Goal: Task Accomplishment & Management: Use online tool/utility

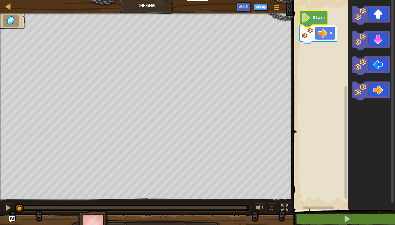
click at [323, 21] on icon "Blockly Workspace" at bounding box center [313, 19] width 28 height 16
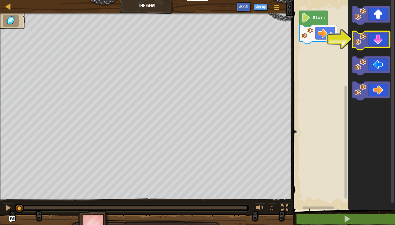
click at [376, 41] on icon "Blockly Workspace" at bounding box center [371, 40] width 38 height 19
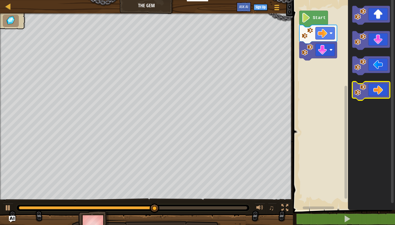
click at [376, 88] on icon "Blockly Workspace" at bounding box center [371, 91] width 38 height 19
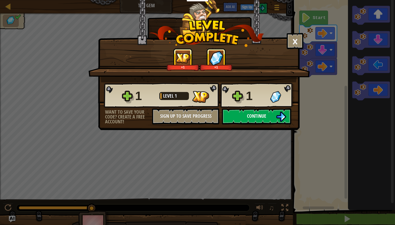
click at [266, 115] on span "Continue" at bounding box center [256, 116] width 19 height 7
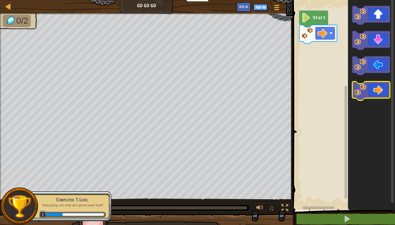
click at [372, 89] on icon "Blockly Workspace" at bounding box center [371, 91] width 38 height 19
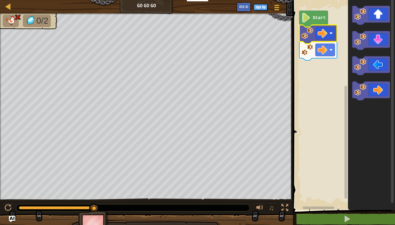
click at [339, 33] on rect "Blockly Workspace" at bounding box center [343, 103] width 104 height 213
click at [5, 209] on div at bounding box center [8, 208] width 7 height 7
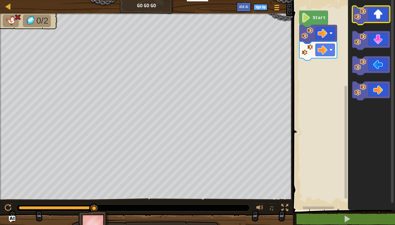
click at [379, 17] on icon "Blockly Workspace" at bounding box center [371, 15] width 38 height 19
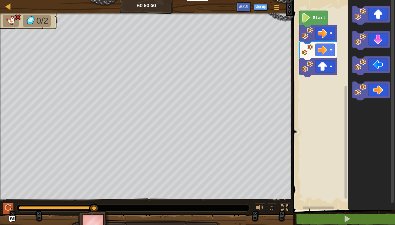
click at [4, 212] on button at bounding box center [8, 208] width 11 height 11
click at [326, 52] on image "Blockly Workspace" at bounding box center [322, 50] width 10 height 10
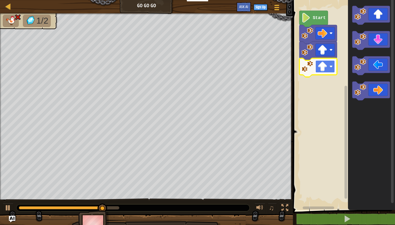
click at [330, 64] on rect "Blockly Workspace" at bounding box center [324, 66] width 19 height 12
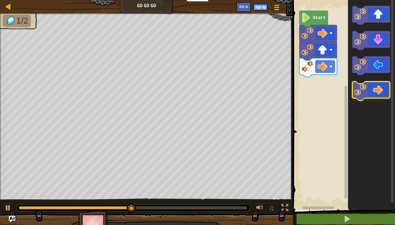
click at [368, 96] on icon "Blockly Workspace" at bounding box center [371, 91] width 38 height 19
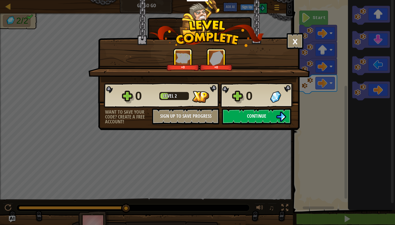
click at [279, 117] on img at bounding box center [281, 117] width 10 height 10
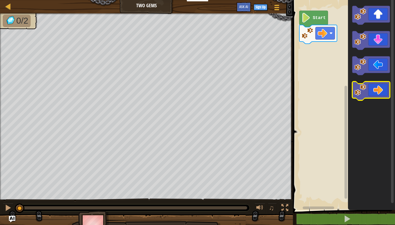
click at [373, 91] on icon "Blockly Workspace" at bounding box center [371, 91] width 38 height 19
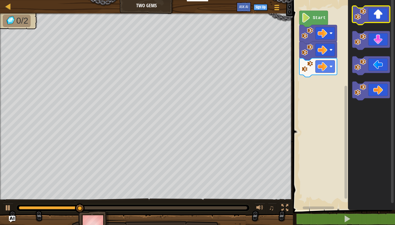
click at [380, 17] on icon "Blockly Workspace" at bounding box center [371, 15] width 38 height 19
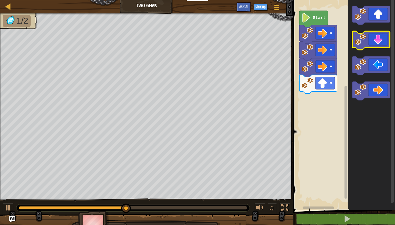
click at [376, 45] on icon "Blockly Workspace" at bounding box center [371, 40] width 38 height 19
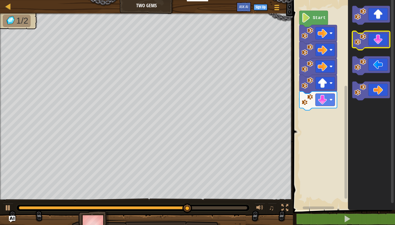
click at [378, 38] on icon "Blockly Workspace" at bounding box center [371, 40] width 38 height 19
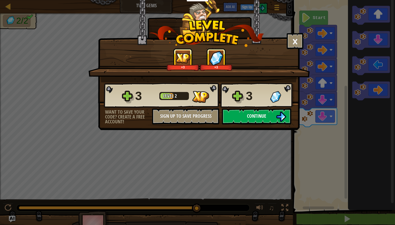
click at [260, 119] on span "Continue" at bounding box center [256, 116] width 19 height 7
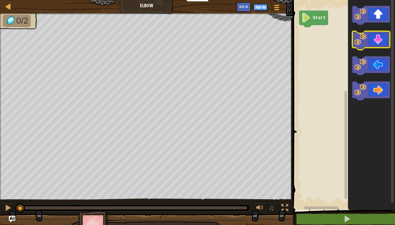
click at [381, 41] on icon "Blockly Workspace" at bounding box center [371, 40] width 38 height 19
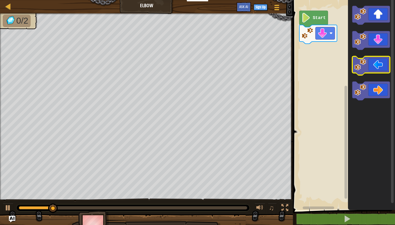
click at [376, 66] on icon "Blockly Workspace" at bounding box center [371, 65] width 38 height 19
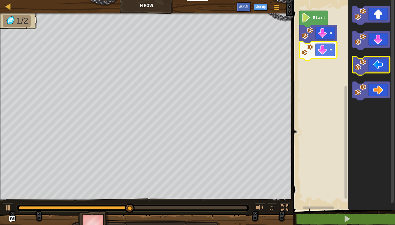
click at [375, 65] on icon "Blockly Workspace" at bounding box center [371, 65] width 38 height 19
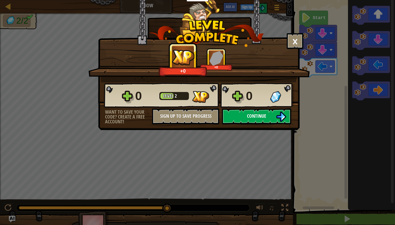
click at [274, 118] on button "Continue" at bounding box center [256, 117] width 69 height 16
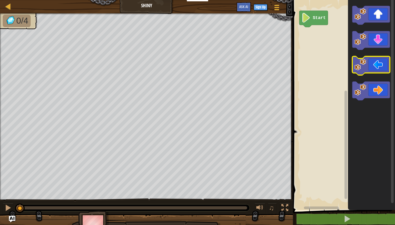
click at [370, 66] on icon "Blockly Workspace" at bounding box center [371, 65] width 38 height 19
click at [372, 66] on icon "Blockly Workspace" at bounding box center [371, 65] width 38 height 19
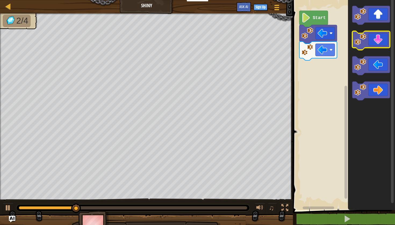
click at [381, 40] on icon "Blockly Workspace" at bounding box center [371, 40] width 38 height 19
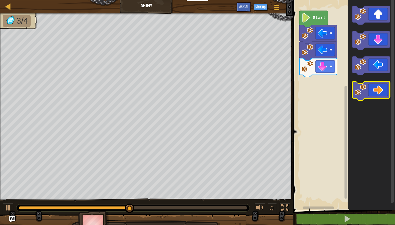
click at [376, 90] on icon "Blockly Workspace" at bounding box center [371, 91] width 38 height 19
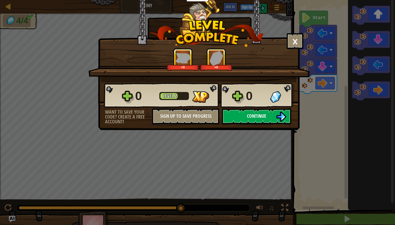
click at [281, 116] on img at bounding box center [281, 117] width 10 height 10
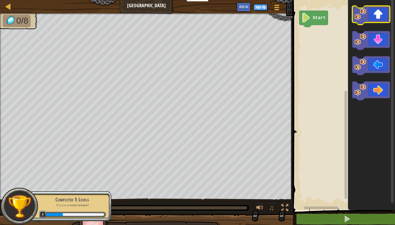
click at [374, 21] on icon "Blockly Workspace" at bounding box center [371, 15] width 38 height 19
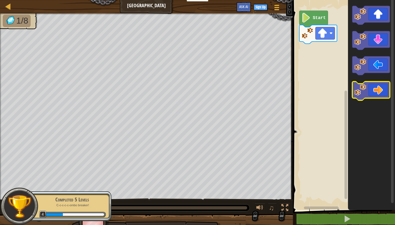
click at [379, 86] on icon "Blockly Workspace" at bounding box center [371, 91] width 38 height 19
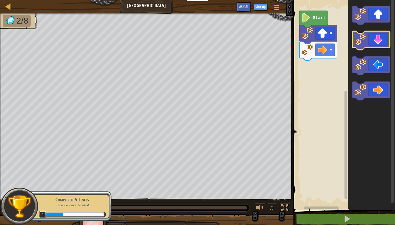
click at [376, 41] on icon "Blockly Workspace" at bounding box center [371, 40] width 38 height 19
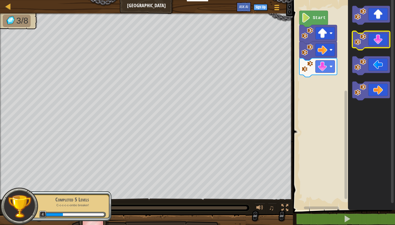
click at [376, 41] on icon "Blockly Workspace" at bounding box center [371, 40] width 38 height 19
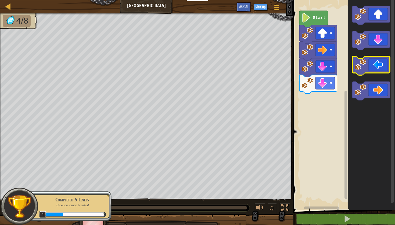
click at [372, 70] on icon "Blockly Workspace" at bounding box center [371, 65] width 38 height 19
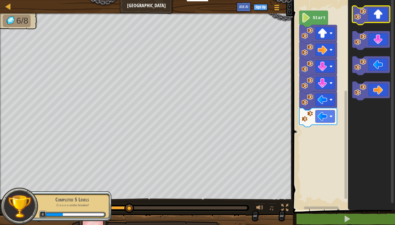
click at [377, 18] on icon "Blockly Workspace" at bounding box center [371, 15] width 38 height 19
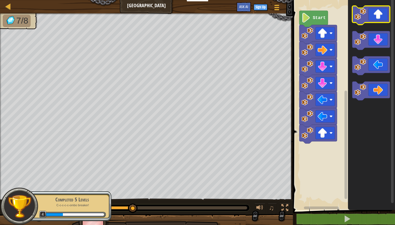
click at [377, 18] on icon "Blockly Workspace" at bounding box center [371, 15] width 38 height 19
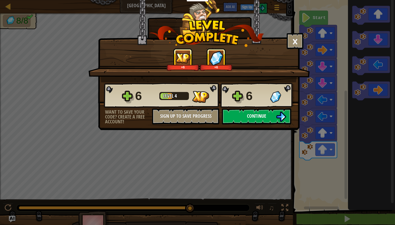
click at [263, 115] on span "Continue" at bounding box center [256, 116] width 19 height 7
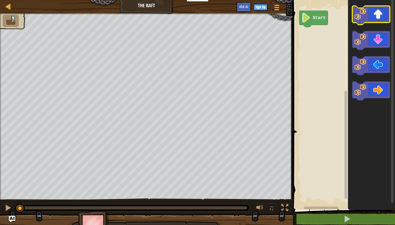
click at [369, 18] on icon "Blockly Workspace" at bounding box center [371, 15] width 38 height 19
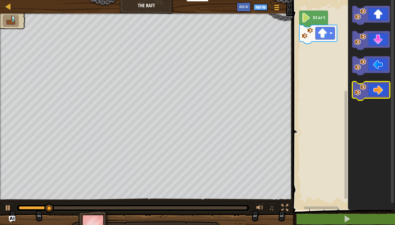
click at [366, 93] on image "Blockly Workspace" at bounding box center [360, 90] width 12 height 12
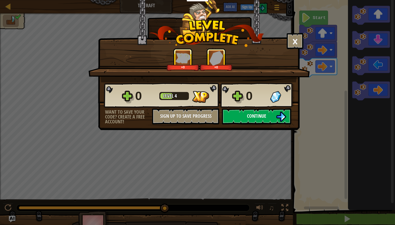
click at [278, 112] on img at bounding box center [281, 117] width 10 height 10
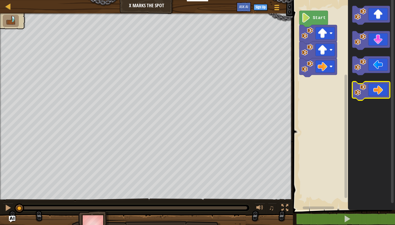
click at [376, 94] on icon "Blockly Workspace" at bounding box center [371, 91] width 38 height 19
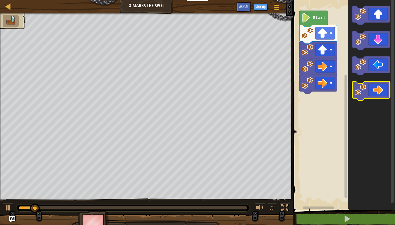
click at [376, 94] on icon "Blockly Workspace" at bounding box center [371, 91] width 38 height 19
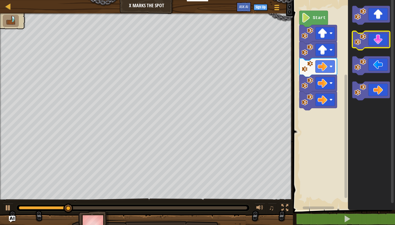
click at [379, 35] on icon "Blockly Workspace" at bounding box center [371, 40] width 38 height 19
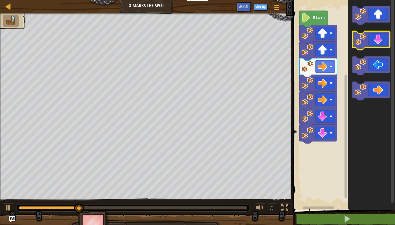
click at [379, 35] on icon "Blockly Workspace" at bounding box center [371, 40] width 38 height 19
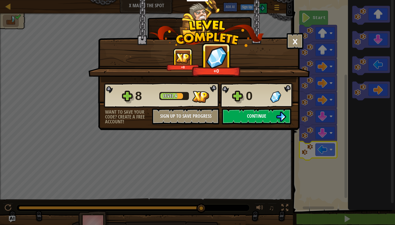
click at [270, 117] on button "Continue" at bounding box center [256, 117] width 69 height 16
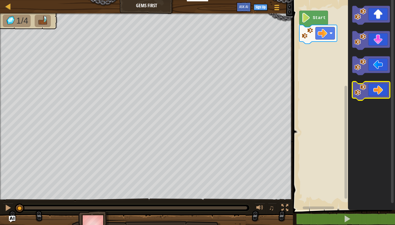
click at [376, 96] on icon "Blockly Workspace" at bounding box center [371, 91] width 38 height 19
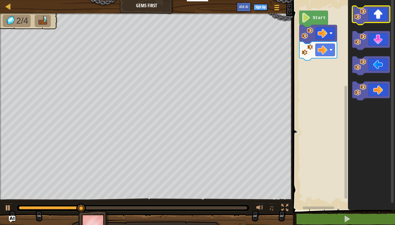
click at [377, 14] on icon "Blockly Workspace" at bounding box center [371, 15] width 38 height 19
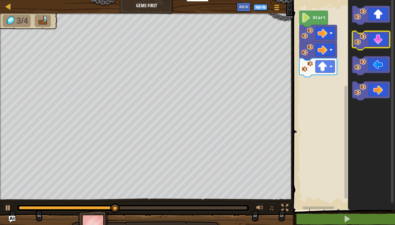
click at [377, 43] on icon "Blockly Workspace" at bounding box center [371, 40] width 38 height 19
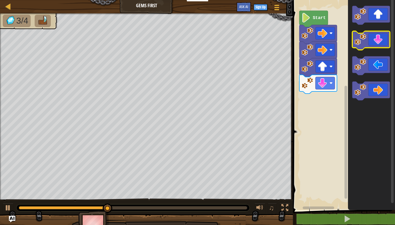
click at [377, 43] on icon "Blockly Workspace" at bounding box center [371, 40] width 38 height 19
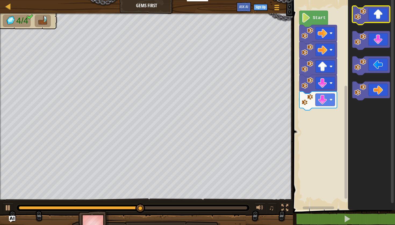
click at [380, 13] on icon "Blockly Workspace" at bounding box center [371, 15] width 38 height 19
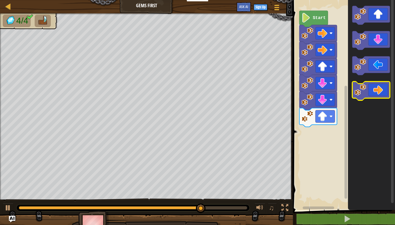
click at [379, 91] on icon "Blockly Workspace" at bounding box center [371, 91] width 38 height 19
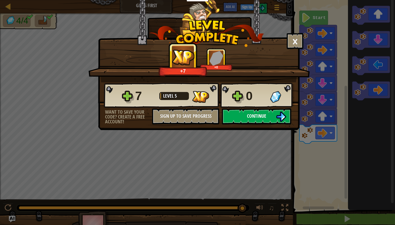
click at [258, 114] on span "Continue" at bounding box center [256, 116] width 19 height 7
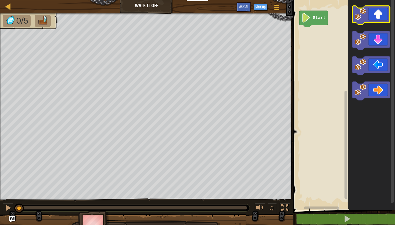
click at [379, 19] on icon "Blockly Workspace" at bounding box center [371, 15] width 38 height 19
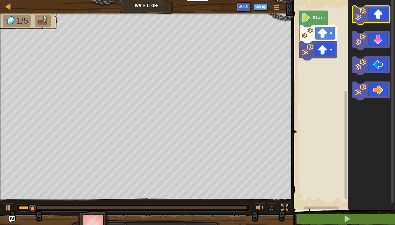
click at [379, 19] on icon "Blockly Workspace" at bounding box center [371, 15] width 38 height 19
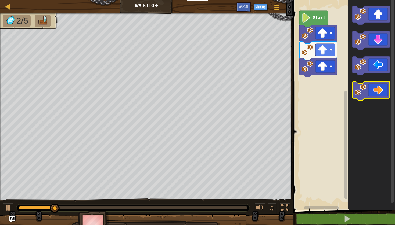
click at [379, 86] on icon "Blockly Workspace" at bounding box center [371, 91] width 38 height 19
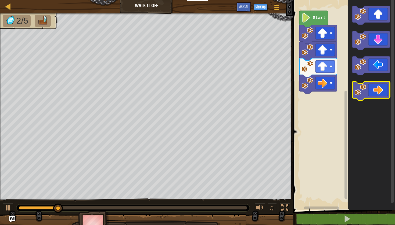
click at [379, 86] on icon "Blockly Workspace" at bounding box center [371, 91] width 38 height 19
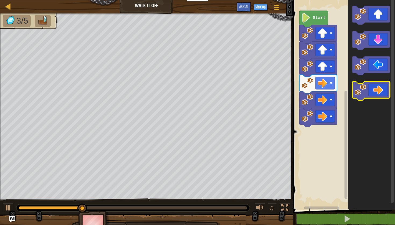
click at [379, 86] on icon "Blockly Workspace" at bounding box center [371, 91] width 38 height 19
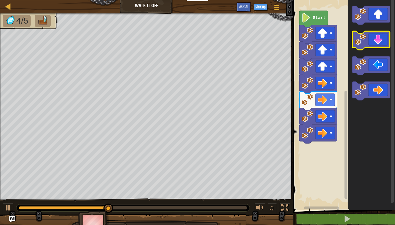
click at [378, 37] on icon "Blockly Workspace" at bounding box center [371, 40] width 38 height 19
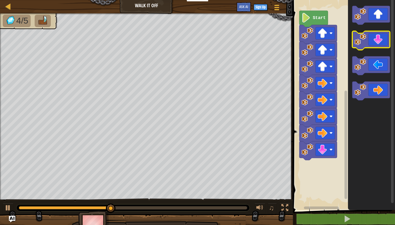
click at [378, 37] on icon "Blockly Workspace" at bounding box center [371, 40] width 38 height 19
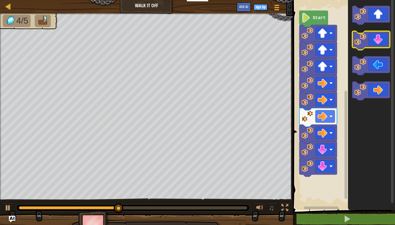
click at [378, 37] on icon "Blockly Workspace" at bounding box center [371, 40] width 38 height 19
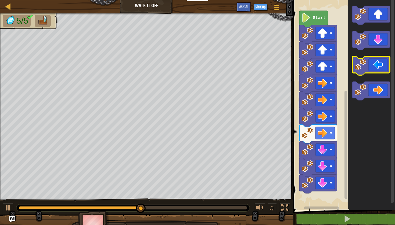
click at [376, 67] on icon "Blockly Workspace" at bounding box center [371, 65] width 38 height 19
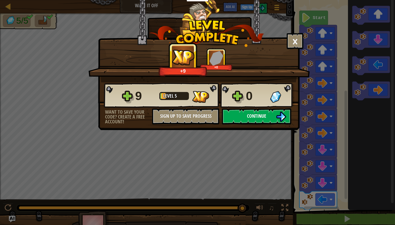
click at [263, 115] on span "Continue" at bounding box center [256, 116] width 19 height 7
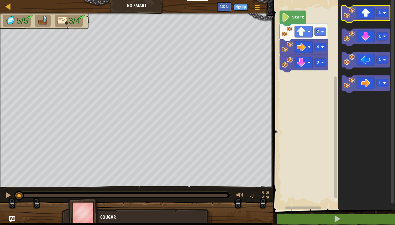
click at [369, 17] on icon "Blockly Workspace" at bounding box center [365, 13] width 48 height 17
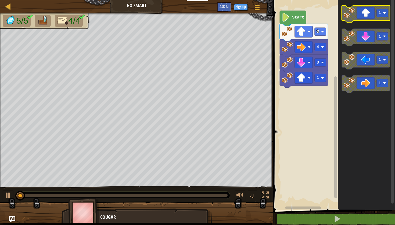
click at [369, 17] on icon "Blockly Workspace" at bounding box center [365, 13] width 48 height 17
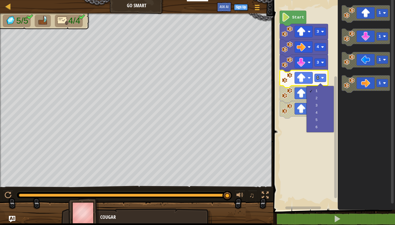
click at [296, 143] on rect "Blockly Workspace" at bounding box center [333, 103] width 123 height 213
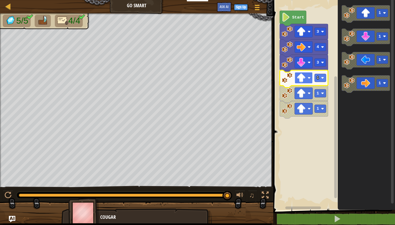
click at [305, 80] on image "Blockly Workspace" at bounding box center [301, 78] width 9 height 9
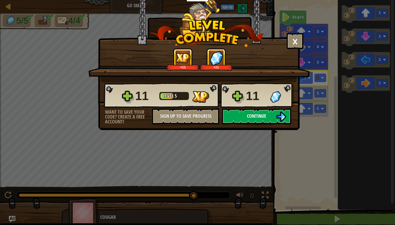
click at [267, 117] on button "Continue" at bounding box center [256, 117] width 69 height 16
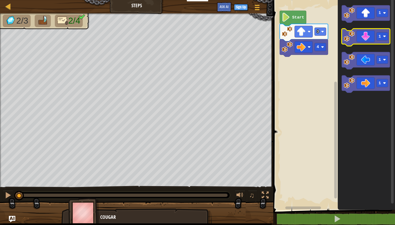
click at [353, 42] on icon "Blockly Workspace" at bounding box center [365, 37] width 48 height 17
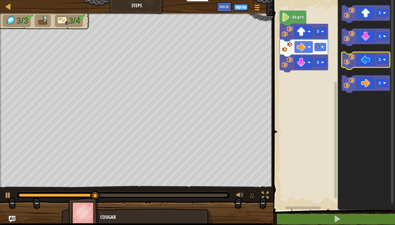
click at [355, 64] on icon "Blockly Workspace" at bounding box center [365, 60] width 48 height 17
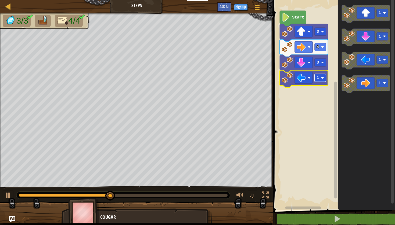
click at [320, 81] on rect "Blockly Workspace" at bounding box center [320, 78] width 11 height 8
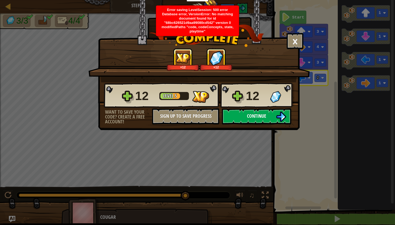
click at [262, 118] on span "Continue" at bounding box center [256, 116] width 19 height 7
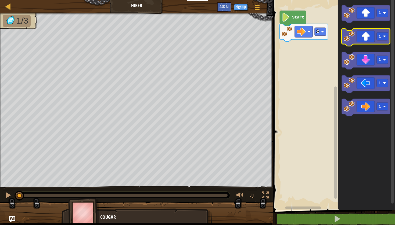
click at [351, 39] on image "Blockly Workspace" at bounding box center [349, 36] width 11 height 11
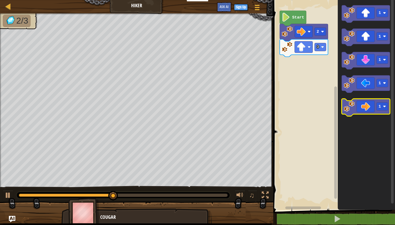
click at [366, 106] on icon "Blockly Workspace" at bounding box center [365, 107] width 48 height 17
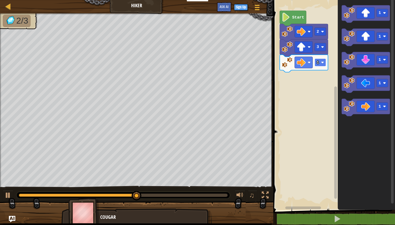
click at [323, 64] on image "Blockly Workspace" at bounding box center [322, 62] width 3 height 3
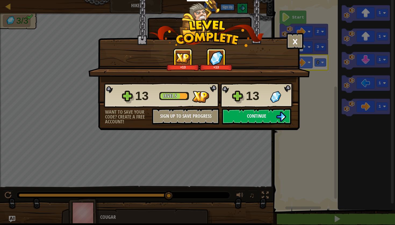
click at [270, 110] on button "Continue" at bounding box center [256, 117] width 69 height 16
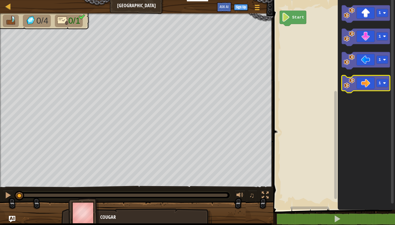
click at [349, 87] on image "Blockly Workspace" at bounding box center [349, 83] width 11 height 11
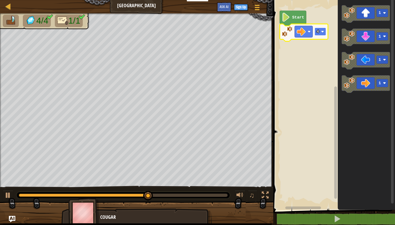
click at [323, 32] on image "Blockly Workspace" at bounding box center [322, 31] width 3 height 3
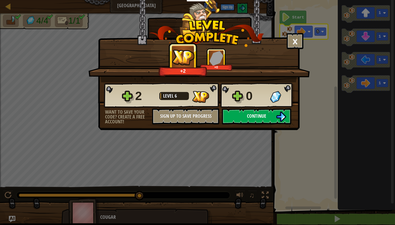
click at [266, 118] on span "Continue" at bounding box center [256, 116] width 19 height 7
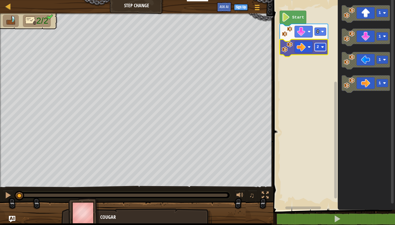
click at [322, 47] on image "Blockly Workspace" at bounding box center [322, 47] width 3 height 3
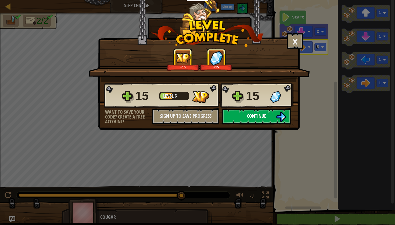
click at [247, 116] on span "Continue" at bounding box center [256, 116] width 19 height 7
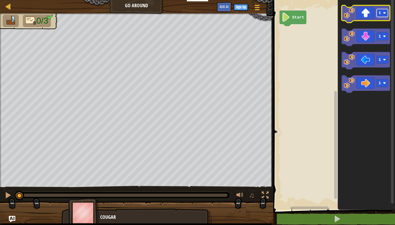
click at [385, 10] on rect "Blockly Workspace" at bounding box center [381, 13] width 11 height 8
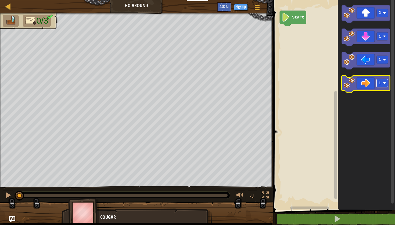
click at [381, 84] on rect "Blockly Workspace" at bounding box center [381, 83] width 11 height 8
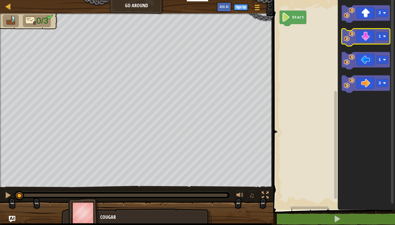
click at [382, 41] on icon "Blockly Workspace" at bounding box center [365, 37] width 48 height 17
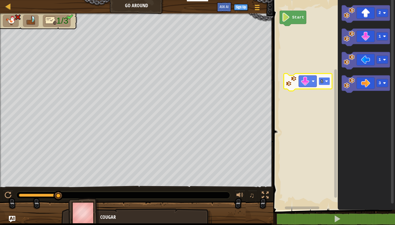
click at [327, 83] on rect "Blockly Workspace" at bounding box center [324, 81] width 11 height 8
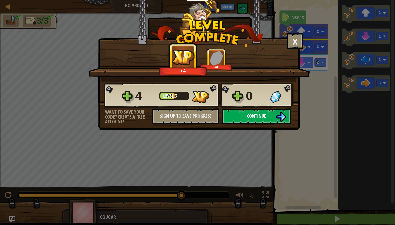
click at [258, 111] on button "Continue" at bounding box center [256, 117] width 69 height 16
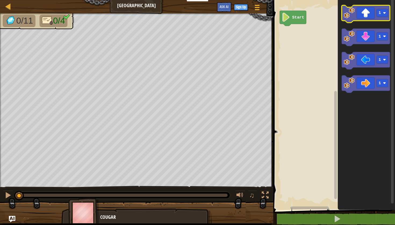
click at [384, 17] on icon "Blockly Workspace" at bounding box center [365, 13] width 48 height 17
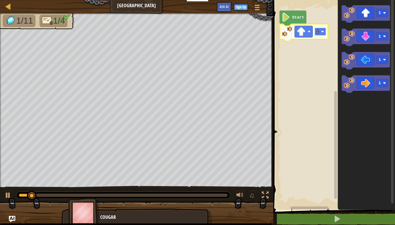
click at [323, 34] on rect "Blockly Workspace" at bounding box center [320, 32] width 11 height 8
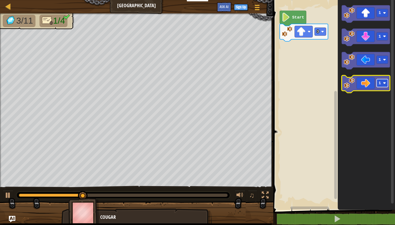
click at [384, 84] on image "Blockly Workspace" at bounding box center [384, 83] width 3 height 3
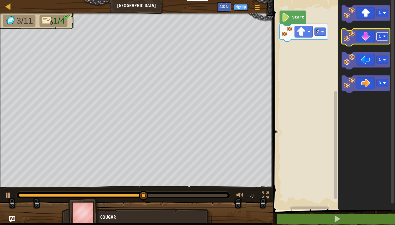
click at [384, 39] on rect "Blockly Workspace" at bounding box center [381, 37] width 11 height 8
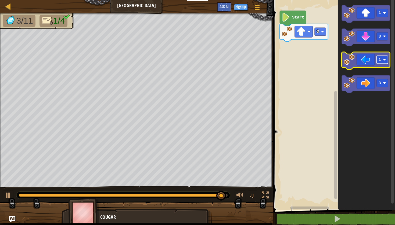
click at [382, 61] on rect "Blockly Workspace" at bounding box center [381, 60] width 11 height 8
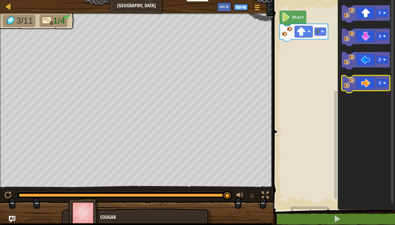
click at [352, 82] on image "Blockly Workspace" at bounding box center [349, 83] width 11 height 11
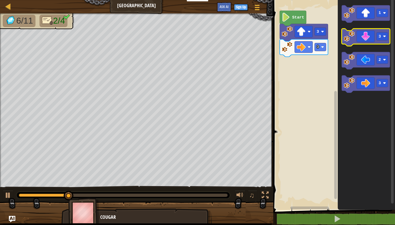
click at [351, 35] on image "Blockly Workspace" at bounding box center [349, 36] width 11 height 11
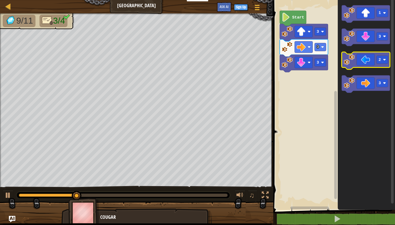
click at [346, 62] on image "Blockly Workspace" at bounding box center [349, 59] width 11 height 11
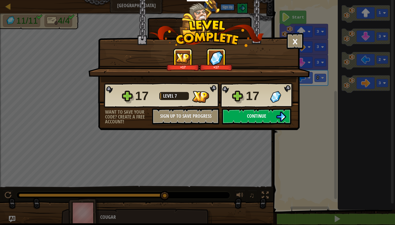
click at [261, 118] on span "Continue" at bounding box center [256, 116] width 19 height 7
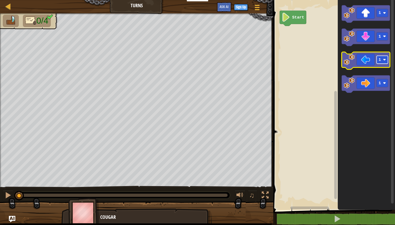
click at [383, 63] on rect "Blockly Workspace" at bounding box center [381, 60] width 11 height 8
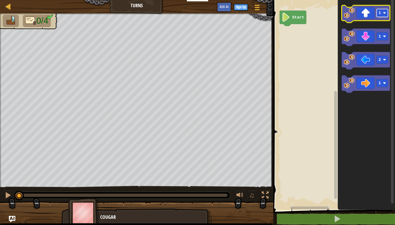
click at [384, 16] on rect "Blockly Workspace" at bounding box center [381, 13] width 11 height 8
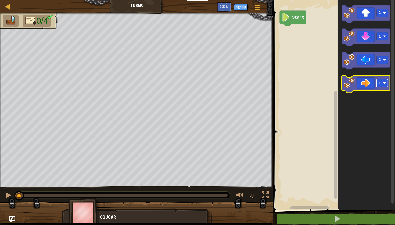
click at [382, 84] on rect "Blockly Workspace" at bounding box center [381, 83] width 11 height 8
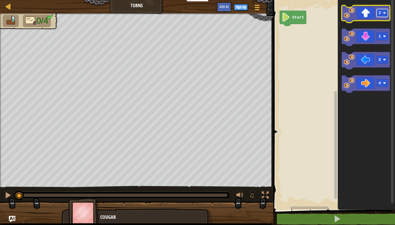
click at [382, 16] on rect "Blockly Workspace" at bounding box center [381, 13] width 11 height 8
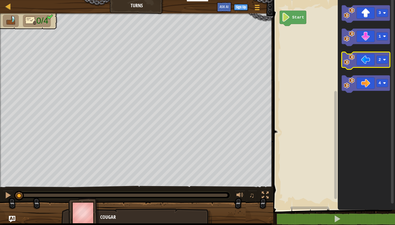
click at [347, 64] on image "Blockly Workspace" at bounding box center [349, 59] width 11 height 11
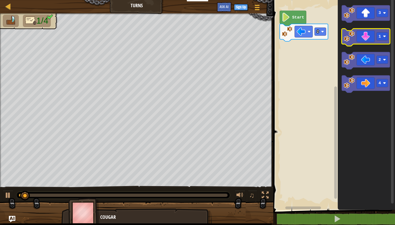
click at [348, 41] on image "Blockly Workspace" at bounding box center [349, 36] width 11 height 11
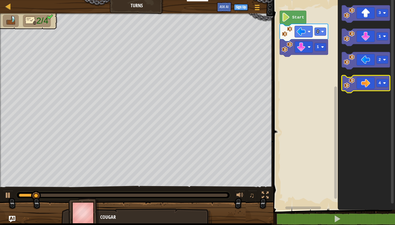
click at [344, 84] on image "Blockly Workspace" at bounding box center [349, 83] width 11 height 11
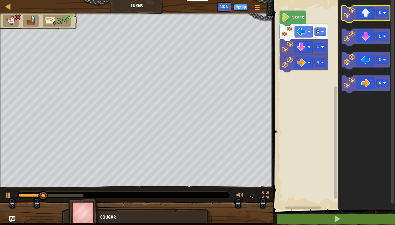
click at [352, 17] on image "Blockly Workspace" at bounding box center [349, 13] width 11 height 11
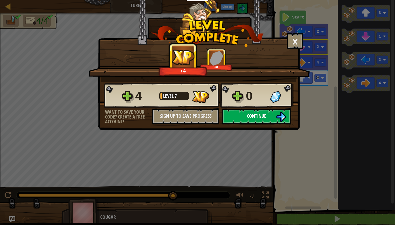
click at [274, 117] on button "Continue" at bounding box center [256, 117] width 69 height 16
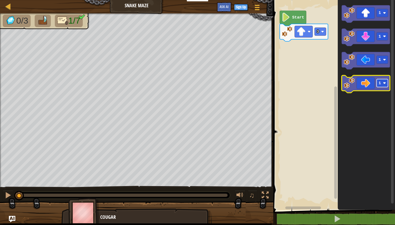
click at [381, 82] on text "1" at bounding box center [379, 83] width 2 height 4
click at [346, 83] on image "Blockly Workspace" at bounding box center [349, 83] width 11 height 11
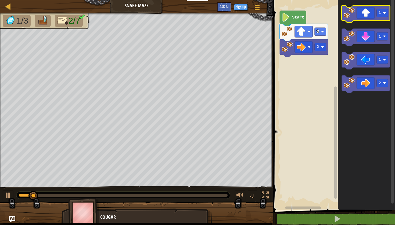
click at [348, 12] on image "Blockly Workspace" at bounding box center [349, 13] width 11 height 11
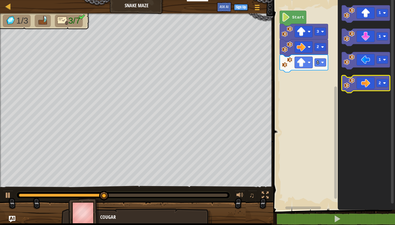
click at [353, 86] on image "Blockly Workspace" at bounding box center [349, 83] width 11 height 11
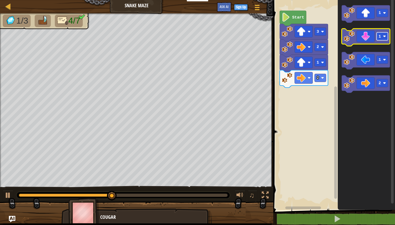
click at [381, 39] on rect "Blockly Workspace" at bounding box center [381, 37] width 11 height 8
click at [351, 41] on image "Blockly Workspace" at bounding box center [349, 36] width 11 height 11
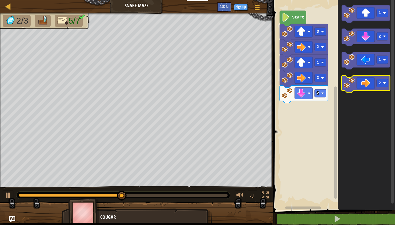
click at [353, 81] on image "Blockly Workspace" at bounding box center [349, 83] width 11 height 11
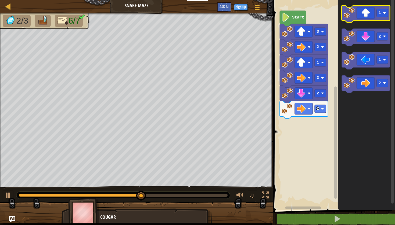
click at [354, 18] on image "Blockly Workspace" at bounding box center [349, 13] width 11 height 11
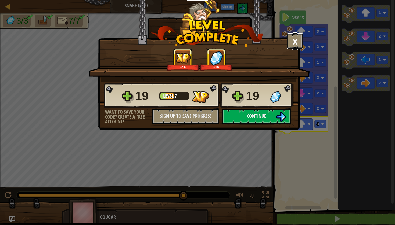
click at [293, 43] on button "×" at bounding box center [295, 41] width 17 height 16
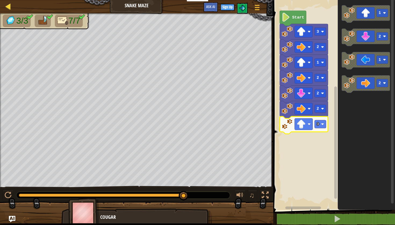
click at [9, 6] on div at bounding box center [8, 6] width 7 height 7
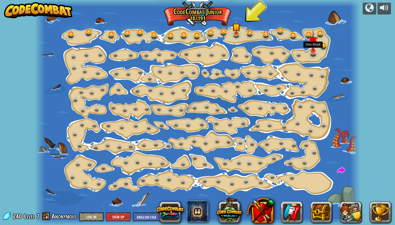
click at [313, 52] on img at bounding box center [312, 41] width 9 height 21
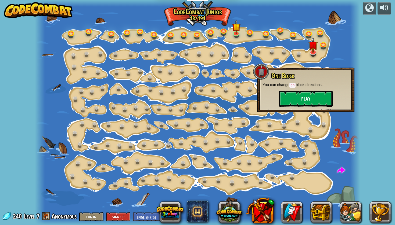
click at [299, 98] on button "Play" at bounding box center [306, 99] width 54 height 16
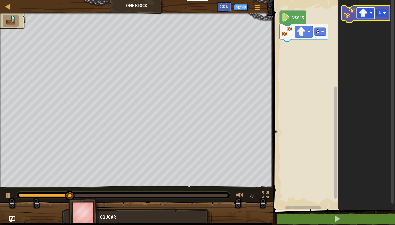
click at [371, 15] on rect "Blockly Workspace" at bounding box center [365, 13] width 18 height 12
click at [386, 13] on rect "Blockly Workspace" at bounding box center [381, 13] width 11 height 8
click at [354, 11] on image "Blockly Workspace" at bounding box center [349, 13] width 11 height 11
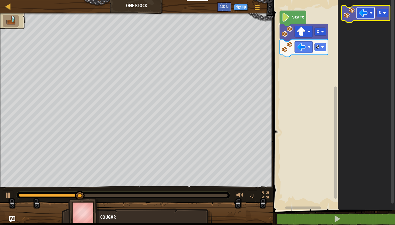
click at [371, 15] on rect "Blockly Workspace" at bounding box center [365, 13] width 18 height 12
click at [385, 16] on rect "Blockly Workspace" at bounding box center [381, 13] width 11 height 8
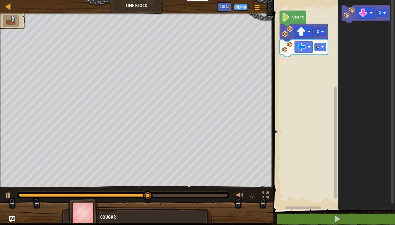
click at [297, 20] on text "Start" at bounding box center [298, 17] width 12 height 4
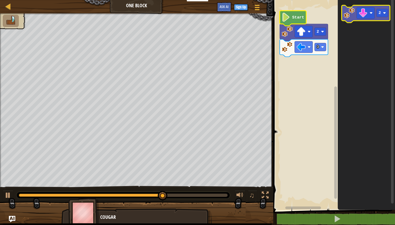
click at [344, 17] on image "Blockly Workspace" at bounding box center [349, 13] width 11 height 11
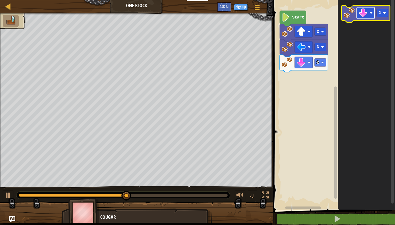
click at [373, 14] on rect "Blockly Workspace" at bounding box center [365, 13] width 18 height 12
click at [383, 15] on rect "Blockly Workspace" at bounding box center [381, 13] width 11 height 8
click at [344, 19] on icon "Blockly Workspace" at bounding box center [365, 13] width 48 height 17
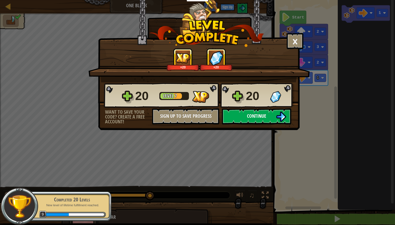
click at [263, 114] on span "Continue" at bounding box center [256, 116] width 19 height 7
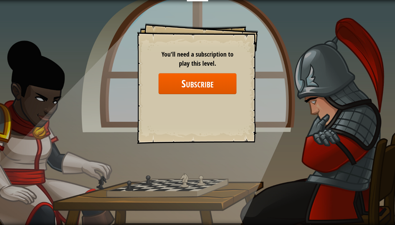
click at [110, 72] on div "Goals Start Level Error loading from server. Try refreshing the page. You'll ne…" at bounding box center [197, 112] width 395 height 225
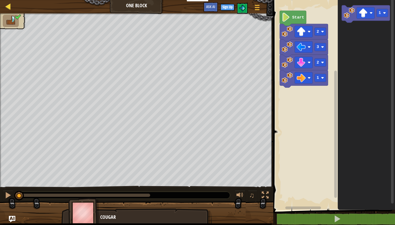
click at [10, 4] on div at bounding box center [8, 6] width 7 height 7
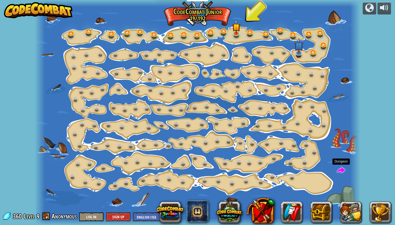
click at [342, 171] on span at bounding box center [341, 171] width 8 height 8
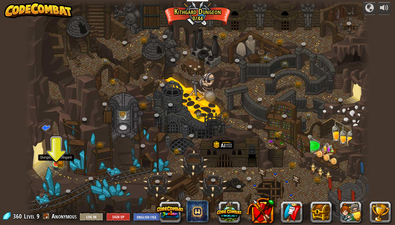
click at [57, 162] on img at bounding box center [56, 155] width 9 height 20
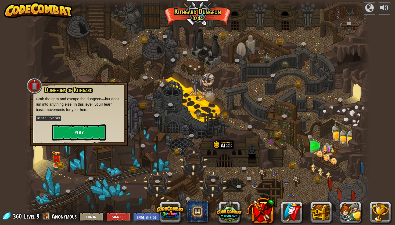
click at [75, 130] on button "Play" at bounding box center [79, 133] width 54 height 16
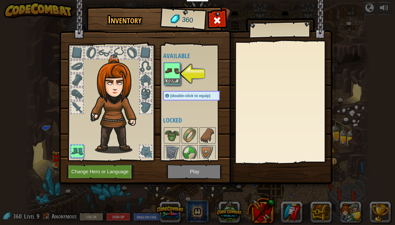
click at [168, 78] on button "Equip" at bounding box center [171, 81] width 15 height 6
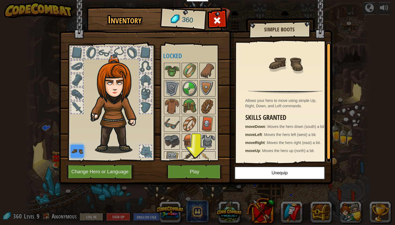
click at [181, 169] on button "Play" at bounding box center [195, 172] width 56 height 15
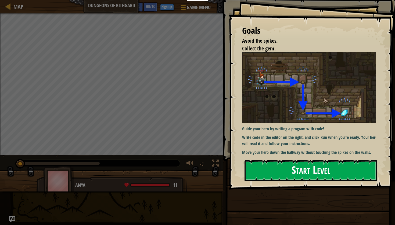
click at [260, 169] on button "Start Level" at bounding box center [310, 170] width 133 height 21
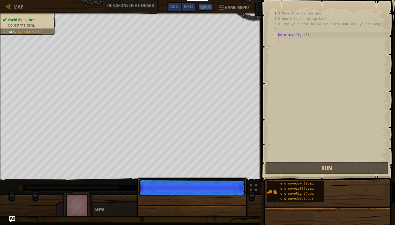
click at [232, 195] on p "Skip (esc) Continue" at bounding box center [192, 188] width 107 height 17
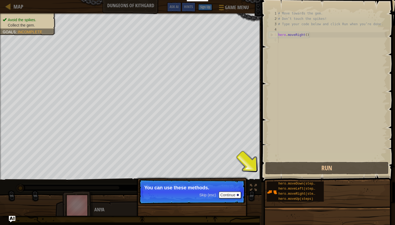
click at [232, 195] on button "Continue" at bounding box center [230, 195] width 22 height 7
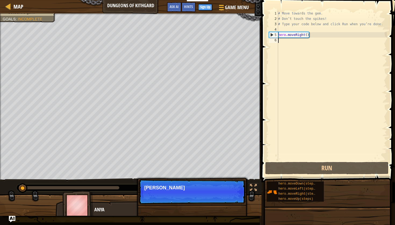
scroll to position [2, 0]
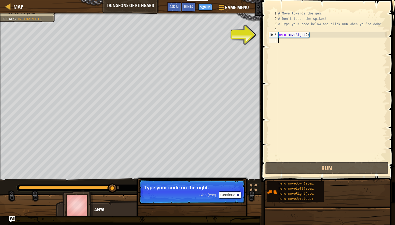
click at [232, 195] on button "Continue" at bounding box center [230, 195] width 22 height 7
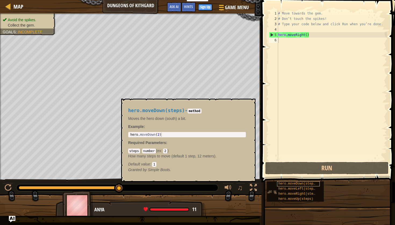
click at [292, 183] on span "hero.moveDown(steps)" at bounding box center [297, 184] width 39 height 4
drag, startPoint x: 292, startPoint y: 183, endPoint x: 289, endPoint y: 131, distance: 52.7
click at [289, 131] on div "Hints 1 2 3 4 5 6 # Move towards the gem. # Don’t touch the spikes! # Type your…" at bounding box center [327, 111] width 135 height 223
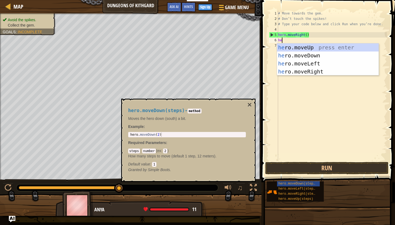
type textarea "her"
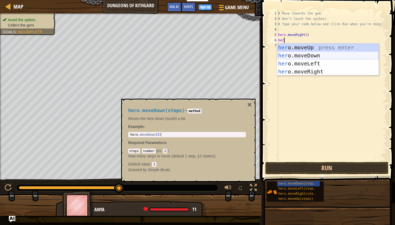
click at [306, 54] on div "her o.moveUp press enter her o.moveDown press enter her o.moveLeft press enter …" at bounding box center [328, 68] width 102 height 48
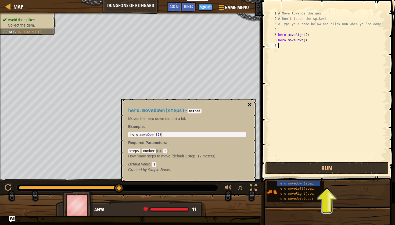
click at [250, 104] on button "×" at bounding box center [249, 105] width 4 height 8
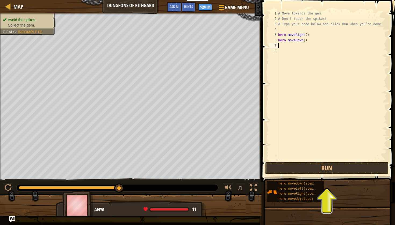
click at [291, 47] on div "# Move towards the gem. # Don’t touch the spikes! # Type your code below and cl…" at bounding box center [332, 91] width 110 height 161
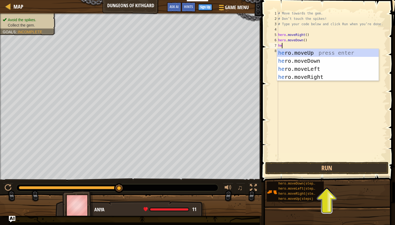
type textarea "heri"
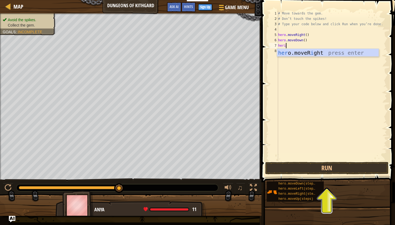
scroll to position [2, 0]
click at [309, 52] on div "her o.moveR i ght press enter" at bounding box center [328, 61] width 102 height 24
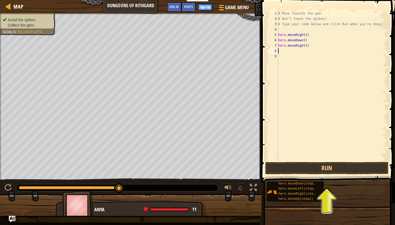
scroll to position [2, 0]
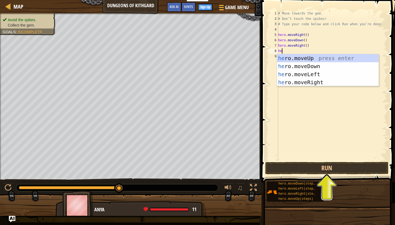
type textarea "her"
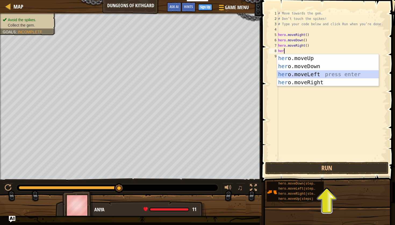
click at [312, 74] on div "her o.moveUp press enter her o.moveDown press enter her o.moveLeft press enter …" at bounding box center [328, 78] width 102 height 48
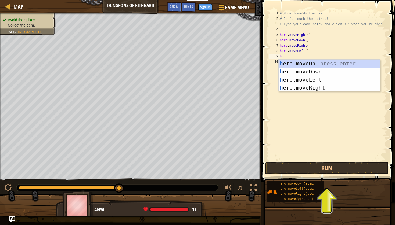
type textarea "her"
click at [309, 63] on div "her o.moveUp press enter her o.moveDown press enter her o.moveLeft press enter …" at bounding box center [330, 84] width 102 height 48
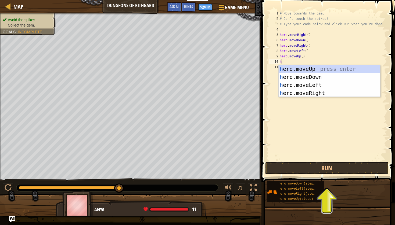
type textarea "he"
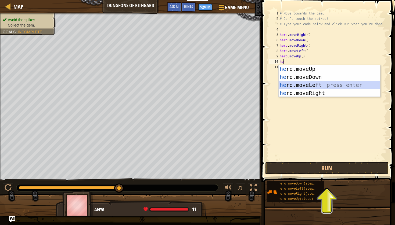
click at [304, 84] on div "he ro.moveUp press enter he ro.moveDown press enter he ro.moveLeft press enter …" at bounding box center [330, 89] width 102 height 48
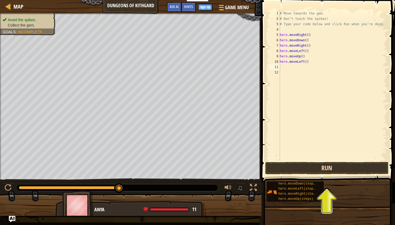
click at [294, 171] on button "Run" at bounding box center [326, 168] width 123 height 12
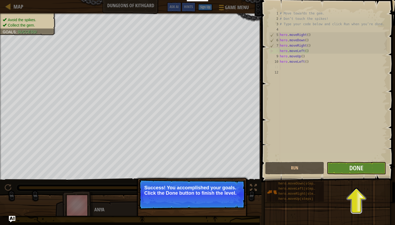
click at [367, 171] on button "Done" at bounding box center [356, 168] width 59 height 12
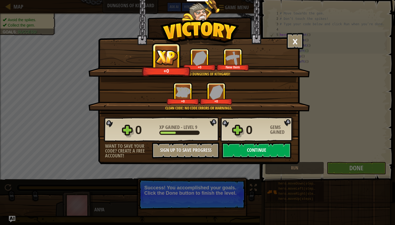
click at [273, 151] on button "Continue" at bounding box center [256, 151] width 69 height 16
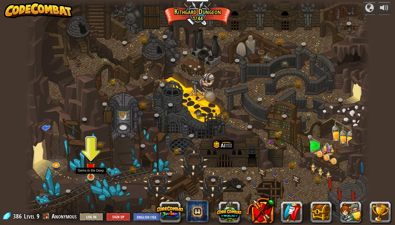
click at [90, 176] on img at bounding box center [90, 167] width 9 height 21
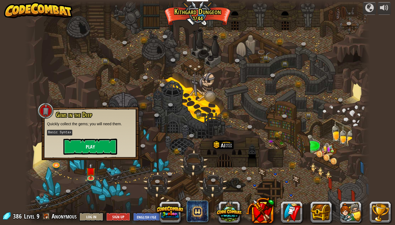
click at [97, 152] on button "Play" at bounding box center [90, 147] width 54 height 16
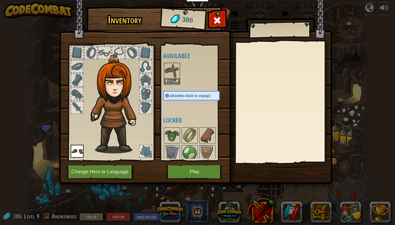
click at [173, 81] on button "Equip" at bounding box center [171, 81] width 15 height 6
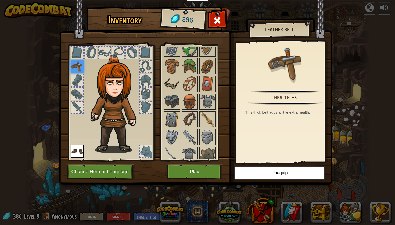
scroll to position [44, 0]
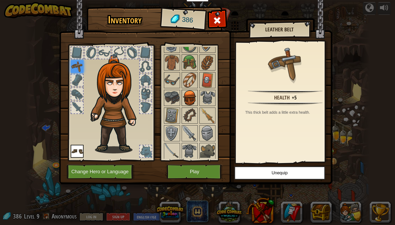
click at [190, 96] on img at bounding box center [189, 98] width 15 height 15
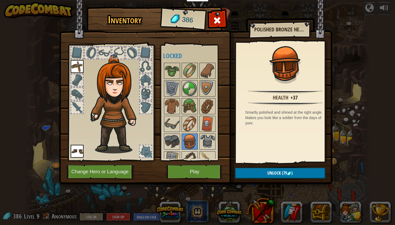
scroll to position [0, 0]
click at [218, 25] on span at bounding box center [217, 20] width 9 height 9
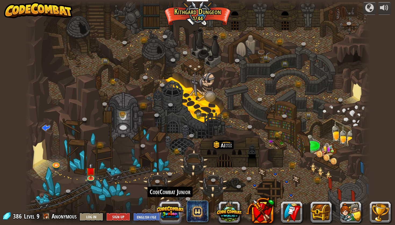
click at [163, 210] on button at bounding box center [170, 213] width 26 height 26
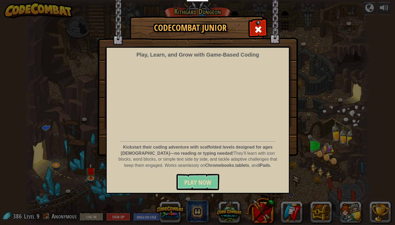
click at [195, 178] on span "Play Now" at bounding box center [197, 182] width 27 height 9
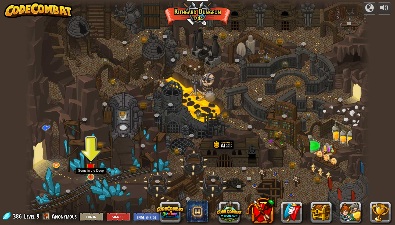
click at [89, 178] on div at bounding box center [90, 177] width 7 height 7
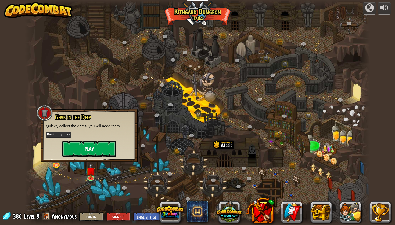
click at [96, 150] on button "Play" at bounding box center [89, 149] width 54 height 16
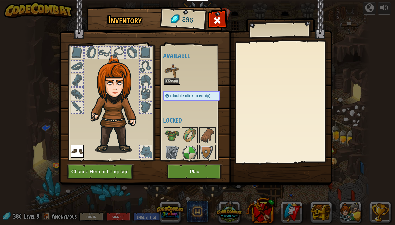
click at [171, 80] on button "Equip" at bounding box center [171, 81] width 15 height 6
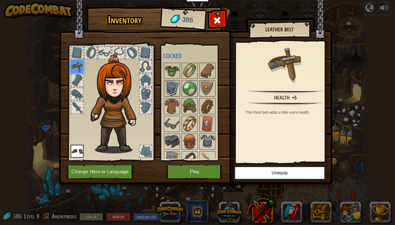
click at [171, 89] on img at bounding box center [171, 88] width 15 height 15
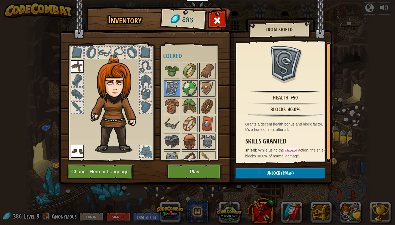
click at [188, 70] on img at bounding box center [189, 70] width 15 height 15
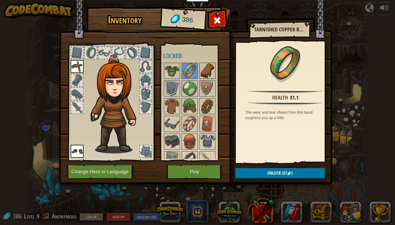
click at [204, 71] on img at bounding box center [207, 70] width 15 height 15
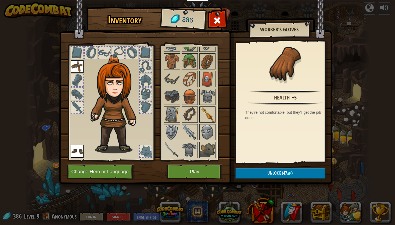
scroll to position [45, 0]
click at [207, 147] on img at bounding box center [207, 150] width 15 height 15
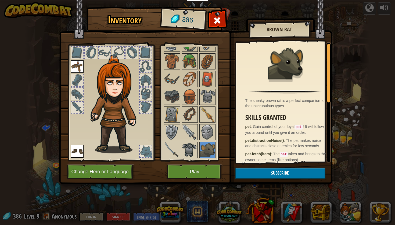
click at [191, 143] on img at bounding box center [189, 150] width 15 height 15
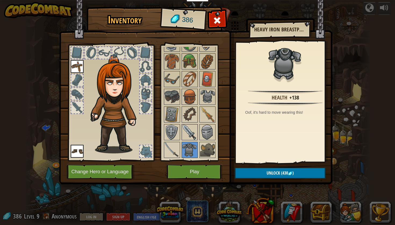
click at [186, 132] on img at bounding box center [189, 132] width 15 height 15
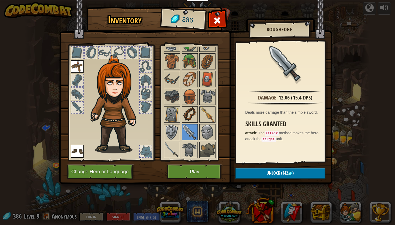
click at [184, 113] on img at bounding box center [189, 114] width 15 height 15
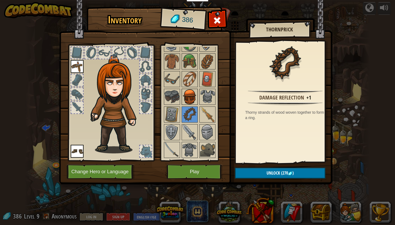
click at [188, 100] on img at bounding box center [189, 96] width 15 height 15
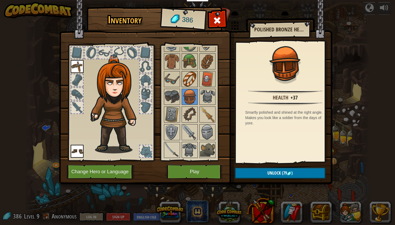
click at [185, 82] on img at bounding box center [189, 79] width 15 height 15
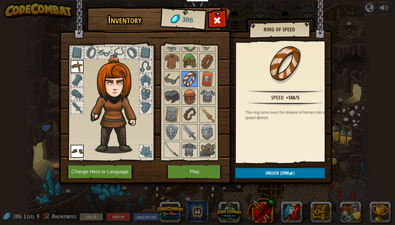
scroll to position [26, 0]
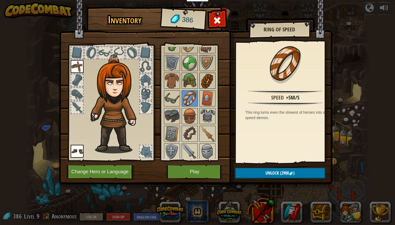
click at [210, 76] on img at bounding box center [207, 80] width 15 height 15
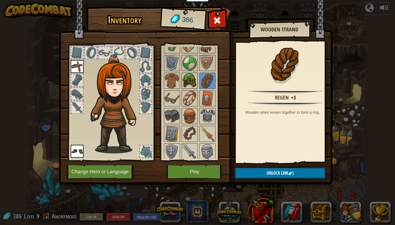
click at [188, 79] on img at bounding box center [189, 80] width 15 height 15
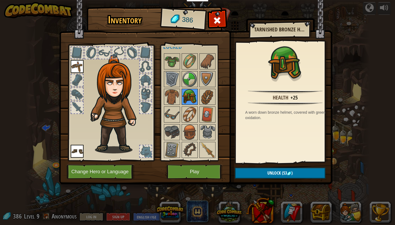
scroll to position [8, 0]
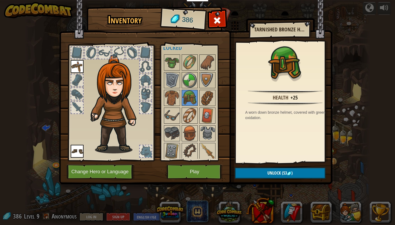
click at [240, 172] on button "Unlock (53 )" at bounding box center [280, 173] width 91 height 11
click at [240, 172] on button "Confirm" at bounding box center [280, 173] width 91 height 11
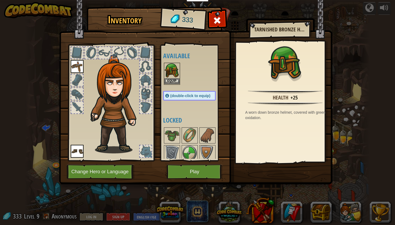
click at [173, 82] on button "Equip" at bounding box center [171, 81] width 15 height 6
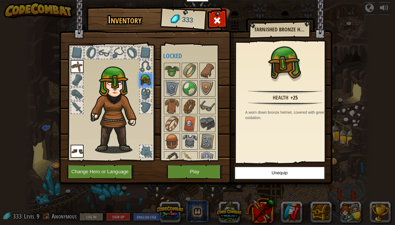
click at [188, 169] on button "Play" at bounding box center [195, 172] width 56 height 15
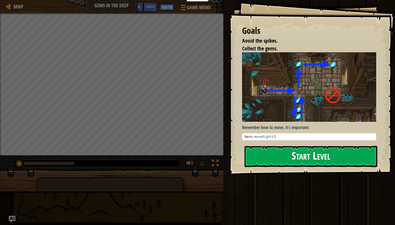
click at [264, 151] on button "Start Level" at bounding box center [310, 156] width 133 height 21
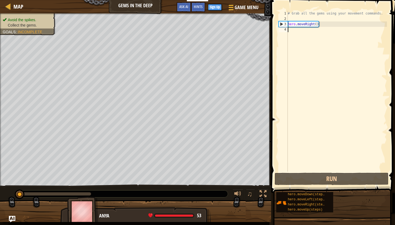
scroll to position [2, 0]
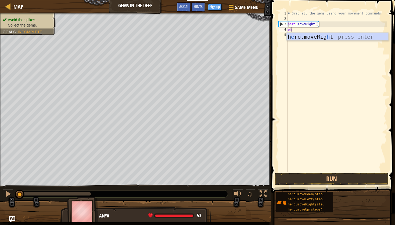
type textarea "e"
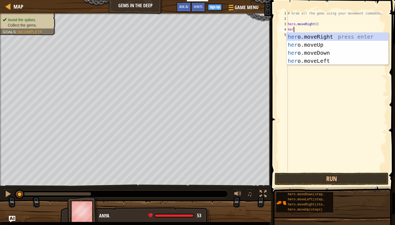
type textarea "hero"
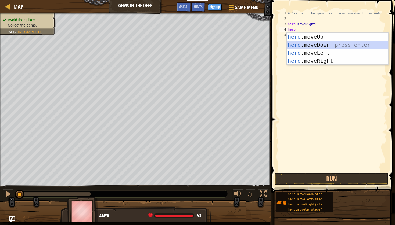
click at [317, 44] on div "hero .moveUp press enter hero .moveDown press enter hero .moveLeft press enter …" at bounding box center [338, 57] width 102 height 48
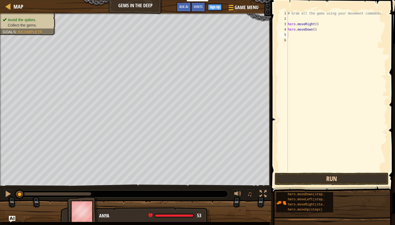
click at [292, 182] on button "Run" at bounding box center [332, 179] width 114 height 12
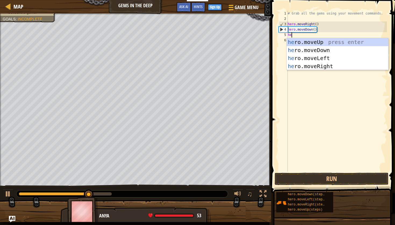
type textarea "hero"
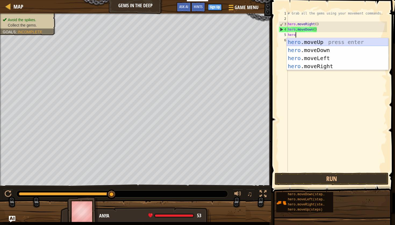
click at [310, 41] on div "hero .moveUp press enter hero .moveDown press enter hero .moveLeft press enter …" at bounding box center [338, 62] width 102 height 48
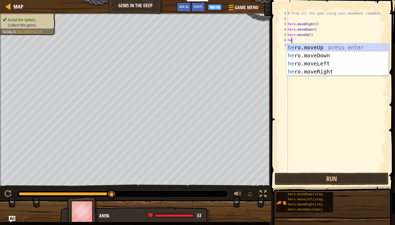
type textarea "her"
click at [312, 71] on div "her o.moveUp press enter her o.moveDown press enter her o.moveLeft press enter …" at bounding box center [338, 68] width 102 height 48
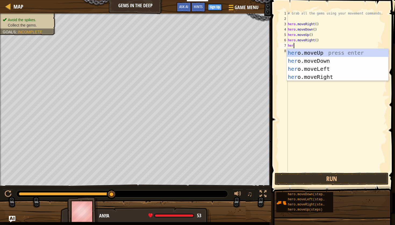
type textarea "hero"
click at [320, 59] on div "hero .moveUp press enter hero .moveDown press enter hero .moveLeft press enter …" at bounding box center [338, 73] width 102 height 48
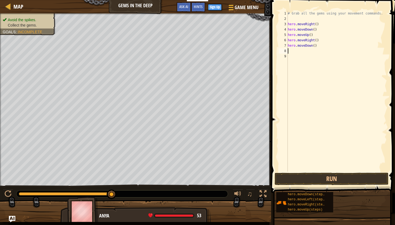
scroll to position [2, 0]
click at [301, 179] on button "Run" at bounding box center [332, 179] width 114 height 12
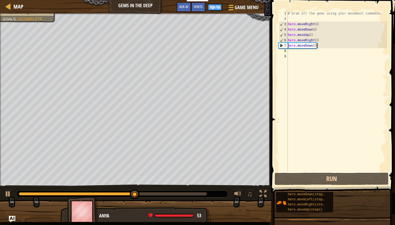
click at [322, 45] on div "# Grab all the gems using your movement commands. hero . moveRight ( ) hero . m…" at bounding box center [337, 97] width 100 height 172
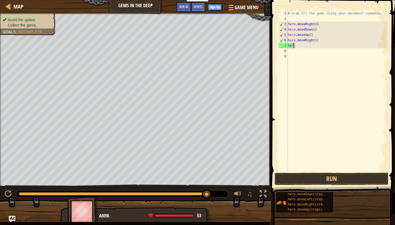
type textarea "h"
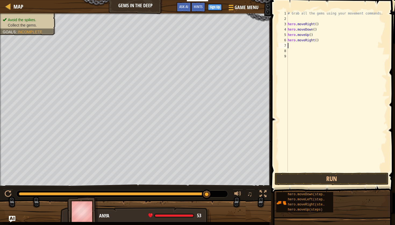
click at [327, 39] on div "# Grab all the gems using your movement commands. hero . moveRight ( ) hero . m…" at bounding box center [337, 97] width 100 height 172
type textarea "h"
click at [311, 36] on div "# Grab all the gems using your movement commands. hero . moveRight ( ) hero . m…" at bounding box center [337, 97] width 100 height 172
type textarea "hero.moveUp(2)"
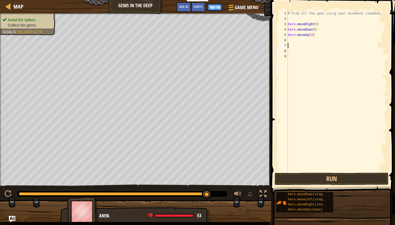
click at [306, 44] on div "# Grab all the gems using your movement commands. hero . moveRight ( ) hero . m…" at bounding box center [337, 97] width 100 height 172
click at [305, 38] on div "# Grab all the gems using your movement commands. hero . moveRight ( ) hero . m…" at bounding box center [337, 97] width 100 height 172
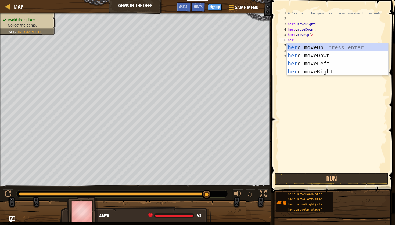
type textarea "hero"
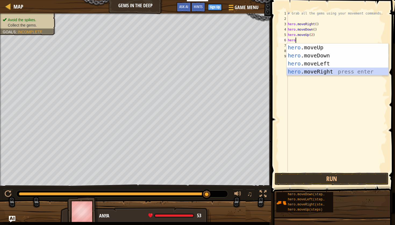
click at [305, 72] on div "hero .moveUp press enter hero .moveDown press enter hero .moveLeft press enter …" at bounding box center [338, 68] width 102 height 48
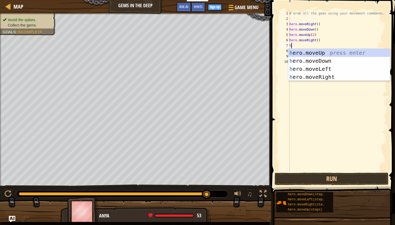
type textarea "he"
click at [313, 60] on div "he ro.moveUp press enter he ro.moveDown press enter he ro.moveLeft press enter …" at bounding box center [339, 73] width 102 height 48
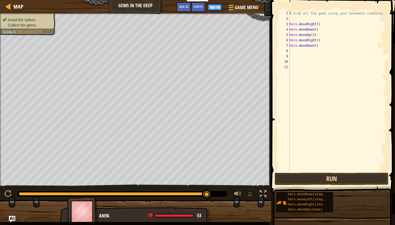
click at [288, 177] on button "Run" at bounding box center [332, 179] width 114 height 12
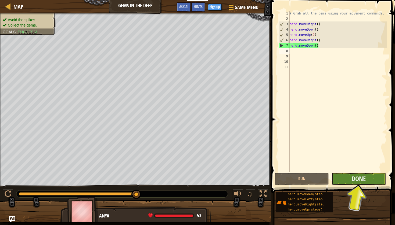
click at [350, 181] on button "Done" at bounding box center [358, 179] width 54 height 12
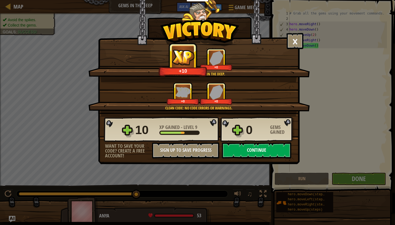
click at [263, 154] on button "Continue" at bounding box center [256, 151] width 69 height 16
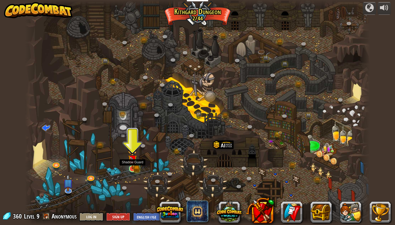
click at [137, 169] on link at bounding box center [132, 169] width 11 height 11
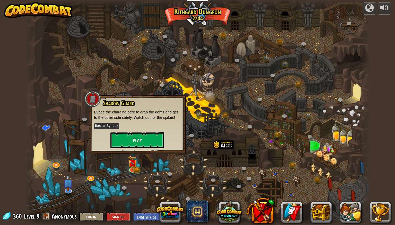
click at [138, 140] on button "Play" at bounding box center [137, 140] width 54 height 16
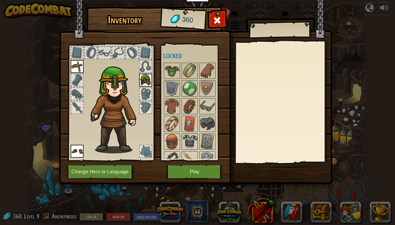
click at [190, 138] on img at bounding box center [189, 141] width 15 height 15
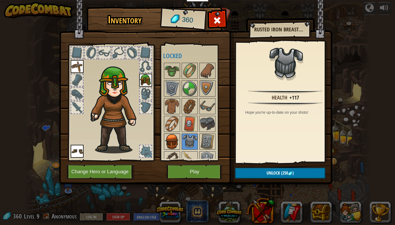
click at [174, 139] on img at bounding box center [171, 141] width 15 height 15
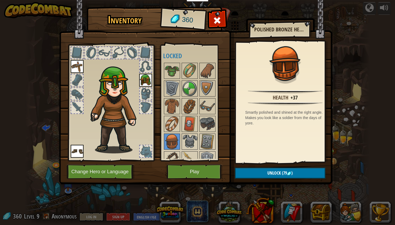
click at [254, 173] on button "Unlock (79 )" at bounding box center [280, 173] width 91 height 11
click at [242, 178] on button "Confirm" at bounding box center [280, 173] width 91 height 11
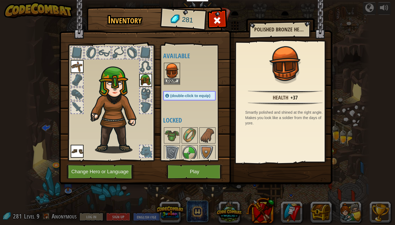
click at [174, 82] on button "Equip" at bounding box center [171, 81] width 15 height 6
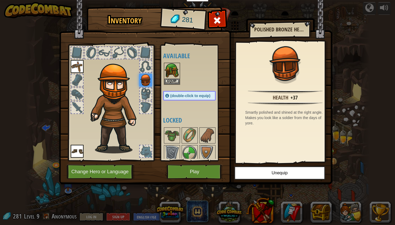
click at [203, 175] on button "Play" at bounding box center [195, 172] width 56 height 15
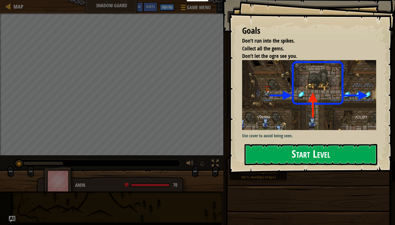
click at [292, 155] on button "Start Level" at bounding box center [310, 154] width 133 height 21
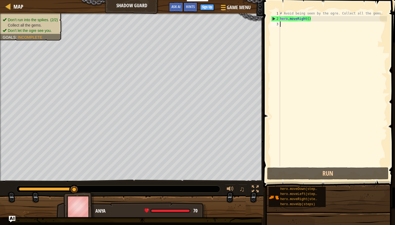
click at [309, 19] on div "# Avoid being seen by the ogre. Collect all the gems. hero . moveRight ( )" at bounding box center [333, 94] width 108 height 167
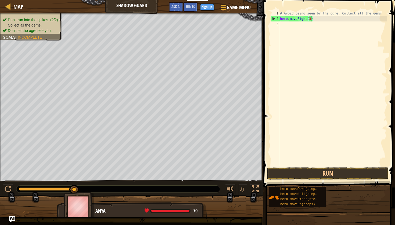
scroll to position [2, 2]
click at [293, 173] on button "Run" at bounding box center [327, 174] width 121 height 12
click at [289, 175] on button "Run" at bounding box center [327, 174] width 121 height 12
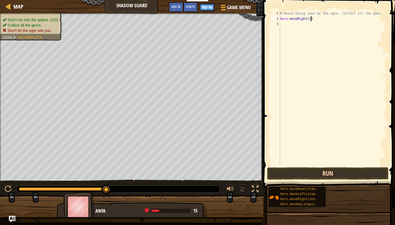
click at [287, 175] on button "Run" at bounding box center [327, 174] width 121 height 12
click at [298, 170] on button "Run" at bounding box center [327, 174] width 121 height 12
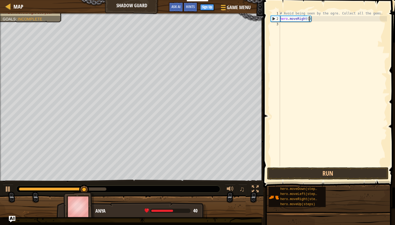
type textarea "hero.moveRight(2)"
click at [289, 171] on button "Run" at bounding box center [327, 174] width 121 height 12
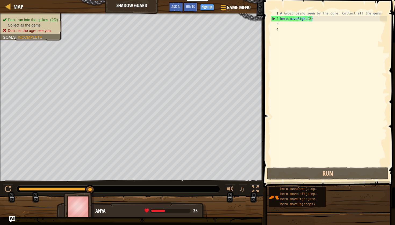
click at [312, 18] on div "# Avoid being seen by the ogre. Collect all the gems. hero . moveRight ( 2 )" at bounding box center [333, 94] width 108 height 167
click at [311, 19] on div "# Avoid being seen by the ogre. Collect all the gems. hero . moveRight ( 2 )" at bounding box center [333, 94] width 108 height 167
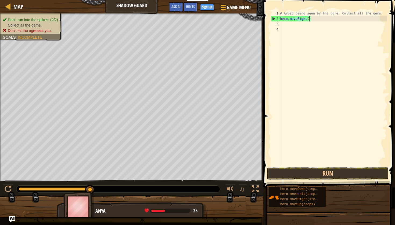
type textarea "hero.moveRight(1)"
click at [297, 171] on button "Run" at bounding box center [327, 174] width 121 height 12
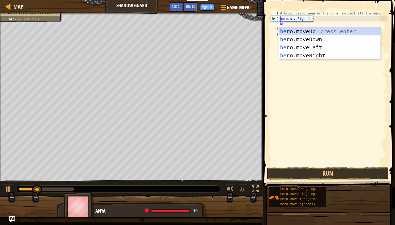
scroll to position [2, 0]
type textarea "hero"
click at [321, 30] on div "hero .moveUp press enter hero .moveDown press enter hero .moveLeft press enter …" at bounding box center [330, 51] width 102 height 48
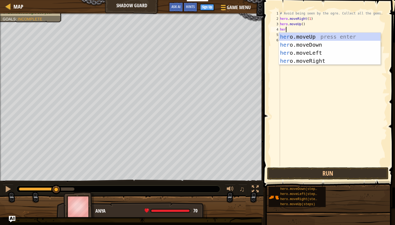
type textarea "hero"
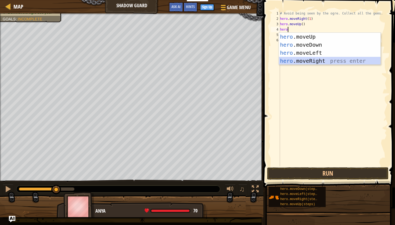
click at [302, 60] on div "hero .moveUp press enter hero .moveDown press enter hero .moveLeft press enter …" at bounding box center [330, 57] width 102 height 48
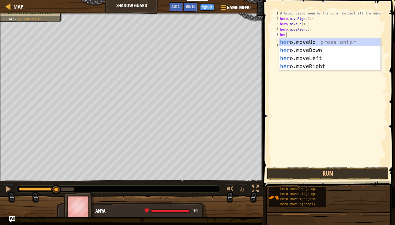
type textarea "hero"
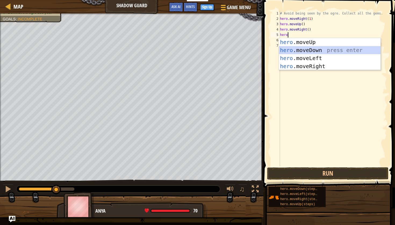
click at [302, 51] on div "hero .moveUp press enter hero .moveDown press enter hero .moveLeft press enter …" at bounding box center [330, 62] width 102 height 48
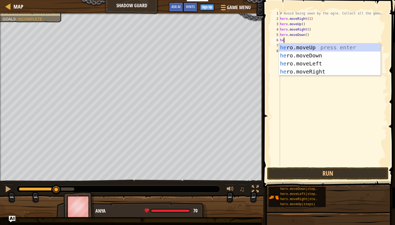
type textarea "heri"
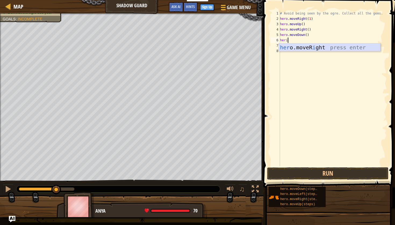
click at [307, 46] on div "her o.moveR i ght press enter" at bounding box center [330, 56] width 102 height 24
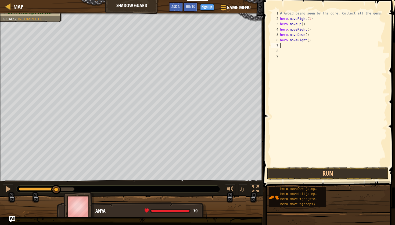
scroll to position [2, 0]
click at [293, 175] on button "Run" at bounding box center [327, 174] width 121 height 12
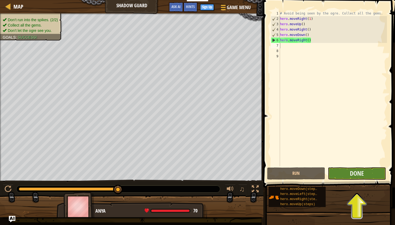
click at [339, 174] on button "Done" at bounding box center [357, 174] width 58 height 12
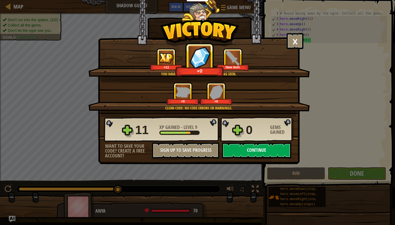
click at [259, 149] on button "Continue" at bounding box center [256, 151] width 69 height 16
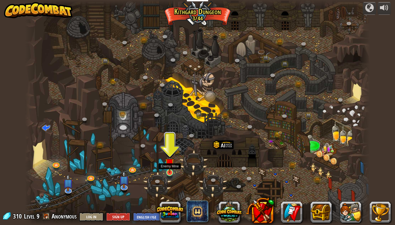
click at [170, 173] on img at bounding box center [169, 163] width 9 height 21
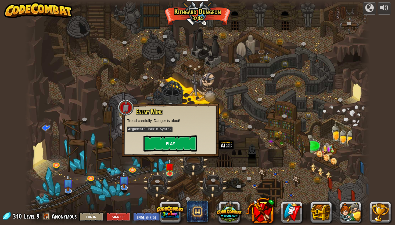
click at [173, 142] on button "Play" at bounding box center [170, 144] width 54 height 16
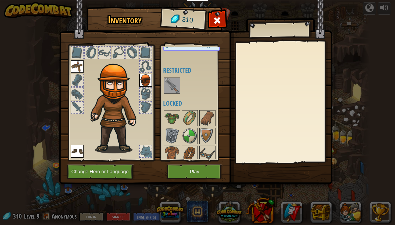
scroll to position [52, 0]
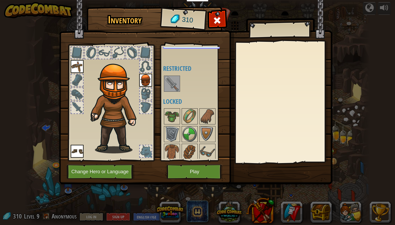
click at [76, 69] on img at bounding box center [77, 66] width 13 height 13
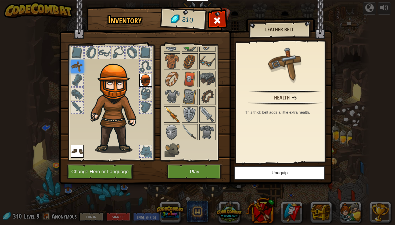
scroll to position [142, 0]
click at [170, 117] on img at bounding box center [171, 114] width 15 height 15
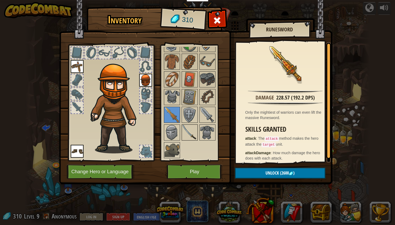
click at [194, 137] on img at bounding box center [189, 132] width 15 height 15
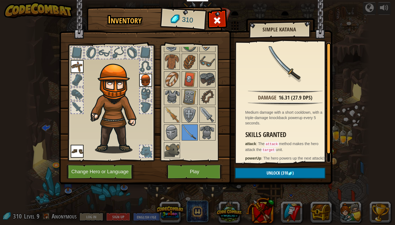
click at [256, 171] on button "Unlock (310 )" at bounding box center [280, 173] width 91 height 11
click at [247, 170] on button "Confirm" at bounding box center [280, 173] width 91 height 11
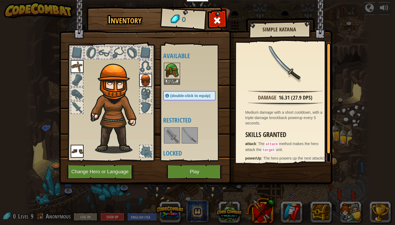
click at [174, 136] on img at bounding box center [171, 135] width 15 height 15
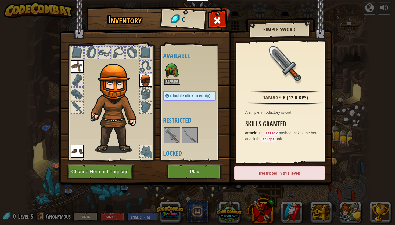
click at [189, 138] on img at bounding box center [189, 135] width 15 height 15
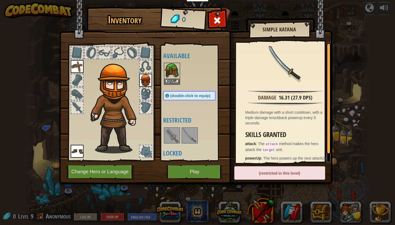
click at [189, 170] on button "Play" at bounding box center [195, 172] width 56 height 15
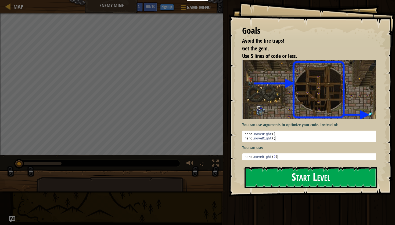
click at [262, 172] on button "Start Level" at bounding box center [310, 177] width 133 height 21
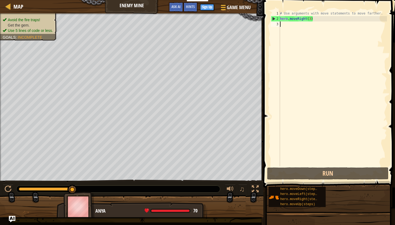
scroll to position [2, 0]
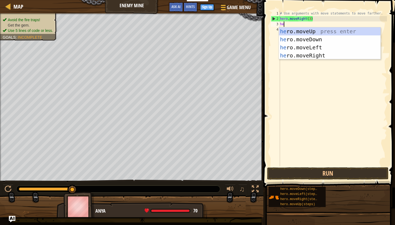
type textarea "her"
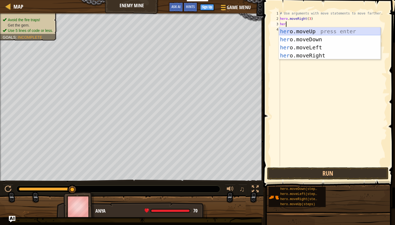
click at [309, 30] on div "her o.moveUp press enter her o.moveDown press enter her o.moveLeft press enter …" at bounding box center [330, 51] width 102 height 48
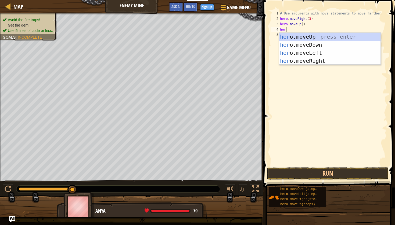
type textarea "hero"
click at [311, 62] on div "hero .moveUp press enter hero .moveDown press enter hero .moveLeft press enter …" at bounding box center [330, 57] width 102 height 48
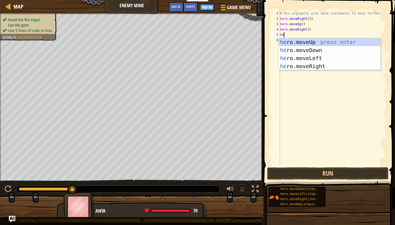
type textarea "her"
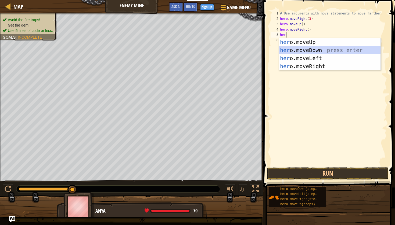
click at [310, 48] on div "her o.moveUp press enter her o.moveDown press enter her o.moveLeft press enter …" at bounding box center [330, 62] width 102 height 48
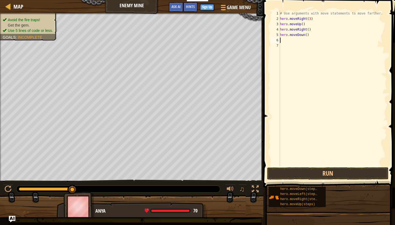
click at [307, 35] on div "# Use arguments with move statements to move farther. hero . moveRight ( 3 ) he…" at bounding box center [333, 94] width 108 height 167
type textarea "hero.moveDown(3)"
click at [294, 39] on div "# Use arguments with move statements to move farther. hero . moveRight ( 3 ) he…" at bounding box center [333, 94] width 108 height 167
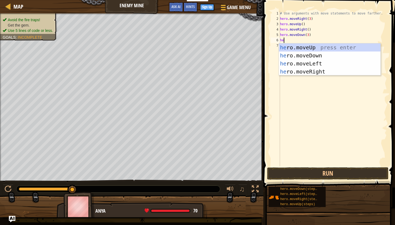
type textarea "her"
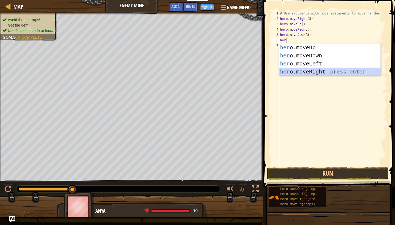
click at [318, 72] on div "her o.moveUp press enter her o.moveDown press enter her o.moveLeft press enter …" at bounding box center [330, 68] width 102 height 48
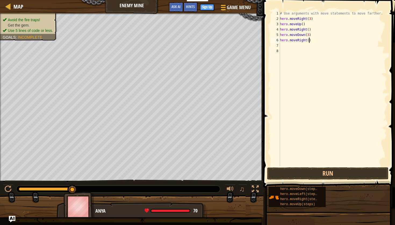
click at [308, 42] on div "# Use arguments with move statements to move farther. hero . moveRight ( 3 ) he…" at bounding box center [333, 94] width 108 height 167
type textarea "hero.moveRight(2)"
click at [322, 171] on button "Run" at bounding box center [327, 174] width 121 height 12
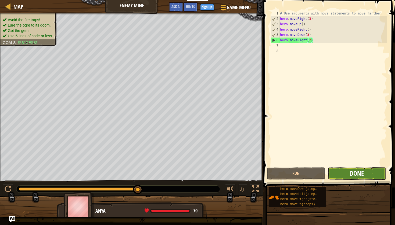
click at [351, 175] on span "Done" at bounding box center [357, 173] width 14 height 9
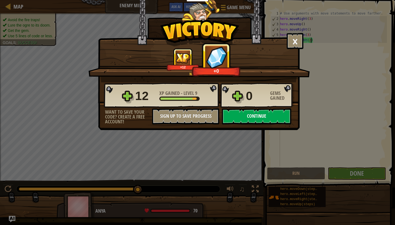
click at [275, 117] on button "Continue" at bounding box center [256, 117] width 69 height 16
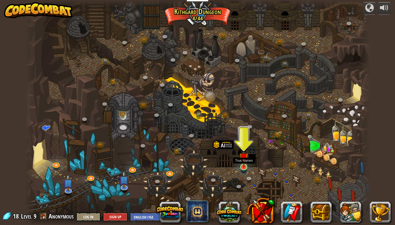
click at [244, 167] on img at bounding box center [243, 157] width 9 height 21
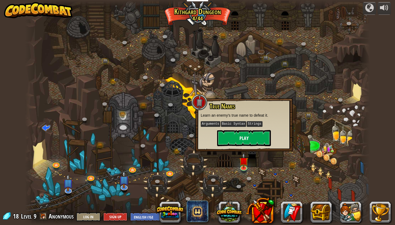
click at [236, 141] on button "Play" at bounding box center [244, 138] width 54 height 16
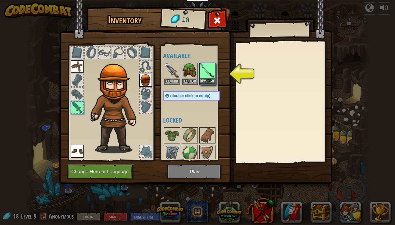
click at [203, 82] on button "Equip" at bounding box center [207, 81] width 15 height 6
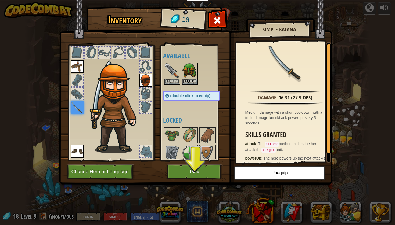
click at [183, 169] on button "Play" at bounding box center [195, 172] width 56 height 15
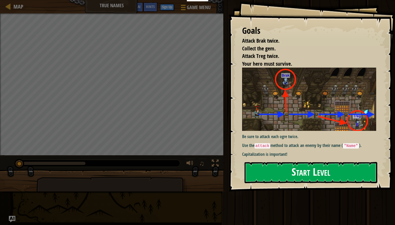
click at [256, 167] on button "Start Level" at bounding box center [310, 172] width 133 height 21
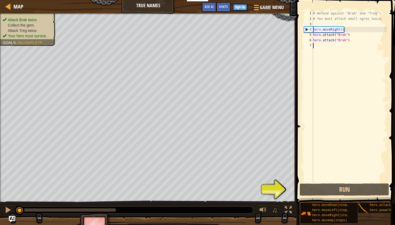
scroll to position [2, 0]
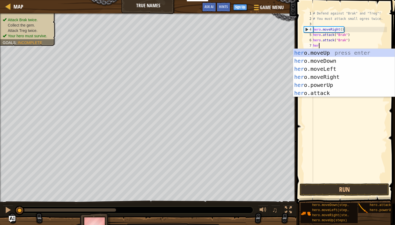
type textarea "hero"
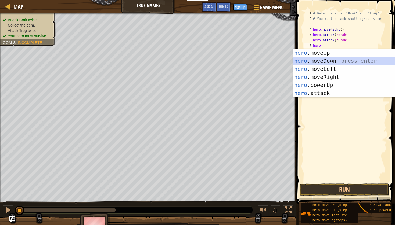
click at [317, 59] on div "hero .moveUp press enter hero .moveDown press enter hero .moveLeft press enter …" at bounding box center [344, 81] width 102 height 64
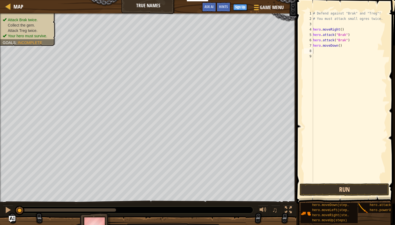
click at [320, 189] on button "Run" at bounding box center [343, 190] width 89 height 12
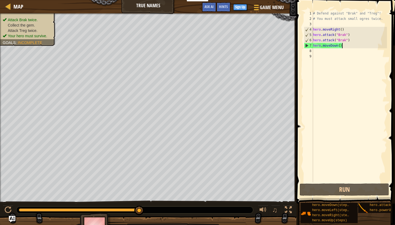
click at [344, 46] on div "# Defend against "Brak" and "Treg"! # You must attack small ogres twice. hero .…" at bounding box center [349, 102] width 75 height 183
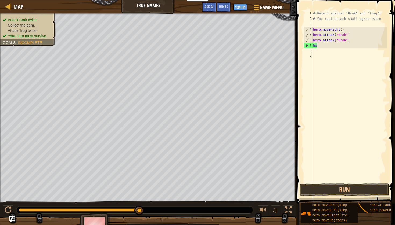
type textarea "h"
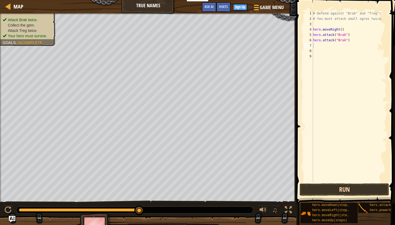
click at [324, 191] on button "Run" at bounding box center [343, 190] width 89 height 12
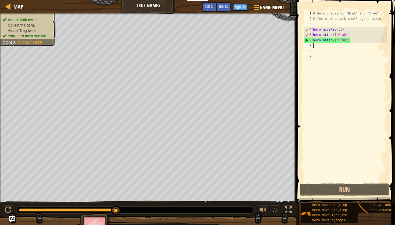
type textarea "w"
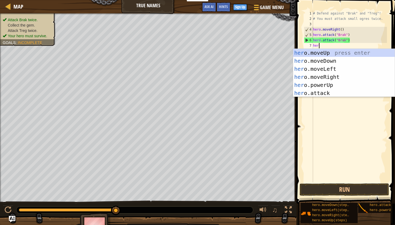
type textarea "hero"
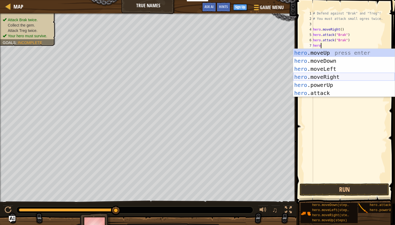
click at [320, 80] on div "hero .moveUp press enter hero .moveDown press enter hero .moveLeft press enter …" at bounding box center [344, 81] width 102 height 64
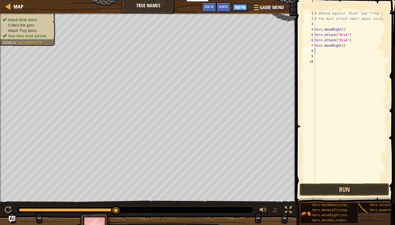
scroll to position [2, 0]
click at [344, 47] on div "# Defend against "Brak" and "Treg"! # You must attack small ogres twice. hero .…" at bounding box center [349, 102] width 73 height 183
type textarea "hero.moveRight(2)"
click at [336, 51] on div "# Defend against "Brak" and "Treg"! # You must attack small ogres twice. hero .…" at bounding box center [349, 102] width 73 height 183
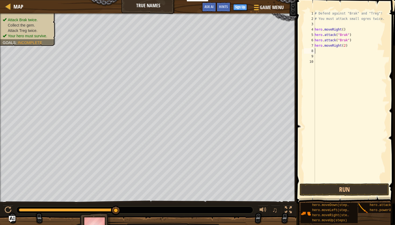
scroll to position [2, 0]
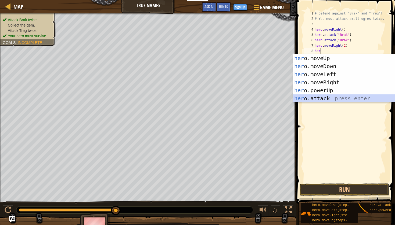
click at [326, 96] on div "her o.moveUp press enter her o.moveDown press enter her o.moveLeft press enter …" at bounding box center [344, 86] width 102 height 64
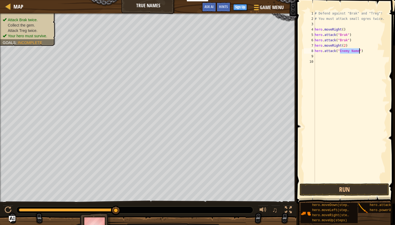
scroll to position [2, 2]
type textarea "hero.attack("Treg")"
click at [335, 57] on div "# Defend against "Brak" and "Treg"! # You must attack small ogres twice. hero .…" at bounding box center [349, 102] width 73 height 183
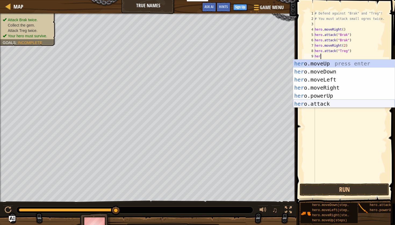
click at [324, 104] on div "her o.moveUp press enter her o.moveDown press enter her o.moveLeft press enter …" at bounding box center [344, 92] width 102 height 64
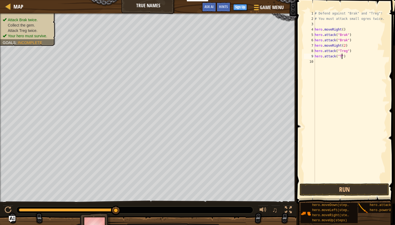
scroll to position [2, 2]
type textarea "hero.attack("Treg")"
click at [339, 191] on button "Run" at bounding box center [343, 190] width 89 height 12
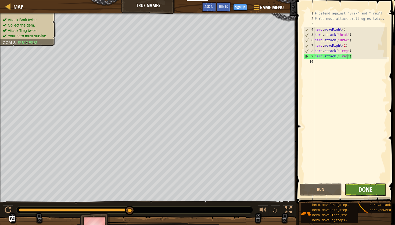
click at [366, 193] on span "Done" at bounding box center [365, 189] width 14 height 9
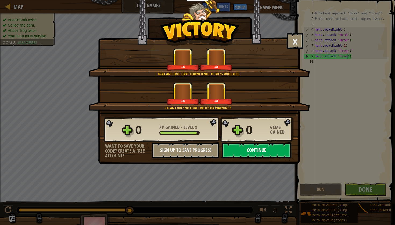
click at [271, 156] on button "Continue" at bounding box center [256, 151] width 69 height 16
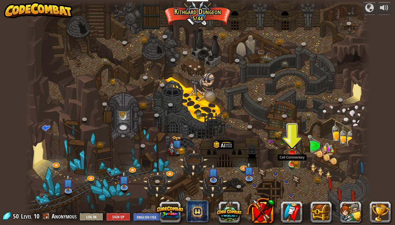
click at [291, 164] on img at bounding box center [291, 155] width 9 height 20
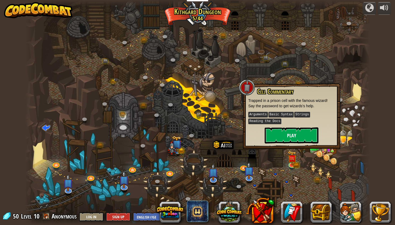
click at [287, 134] on button "Play" at bounding box center [292, 136] width 54 height 16
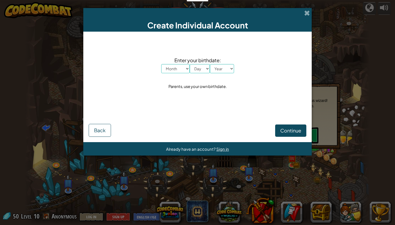
select select "8"
select select "14"
select select "2003"
click at [306, 12] on span at bounding box center [307, 13] width 6 height 6
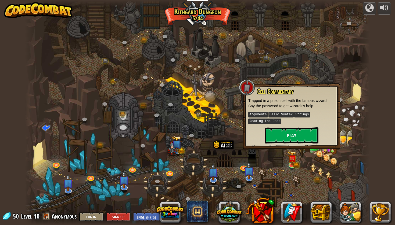
click at [281, 139] on button "Play" at bounding box center [292, 136] width 54 height 16
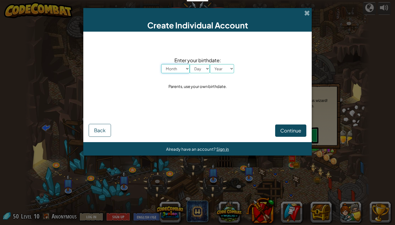
select select "8"
select select "14"
select select "2003"
click at [287, 131] on span "Continue" at bounding box center [290, 131] width 21 height 6
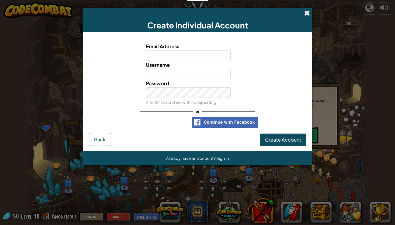
click at [308, 13] on span at bounding box center [307, 13] width 6 height 6
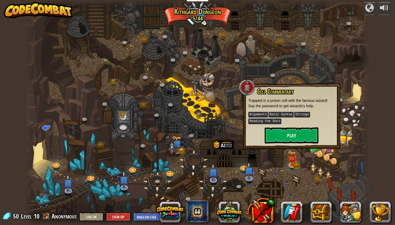
click at [370, 67] on div "powered by Twisted Canyon (Locked) Challenge: collect the most gold using all t…" at bounding box center [197, 112] width 395 height 225
click at [247, 85] on div at bounding box center [247, 88] width 16 height 16
click at [230, 95] on div at bounding box center [197, 112] width 345 height 225
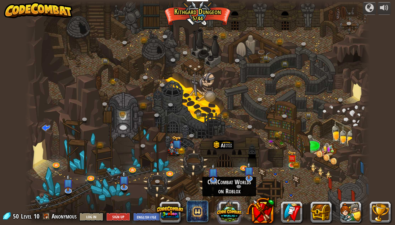
click at [232, 214] on button at bounding box center [229, 211] width 26 height 26
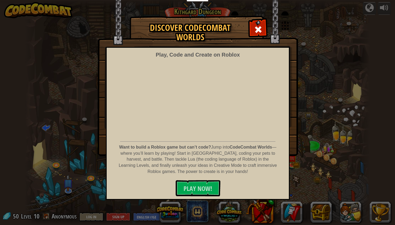
click at [322, 180] on div "Discover CodeCombat Worlds Play, Code and Create on Roblox Want to build a Robl…" at bounding box center [197, 112] width 395 height 225
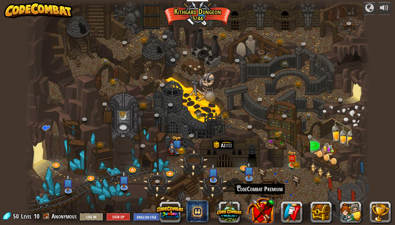
click at [258, 212] on button at bounding box center [260, 211] width 28 height 28
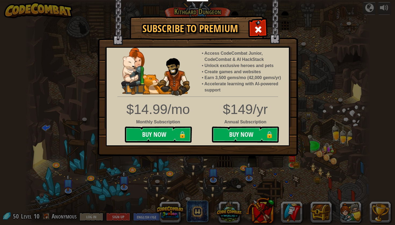
click at [292, 219] on div "Subscribe to Premium Access CodeCombat Junior, CodeCombat & AI HackStack Unlock…" at bounding box center [197, 112] width 395 height 225
click at [262, 27] on div at bounding box center [258, 28] width 17 height 17
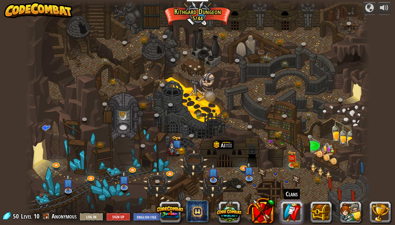
click at [293, 212] on link at bounding box center [291, 212] width 21 height 21
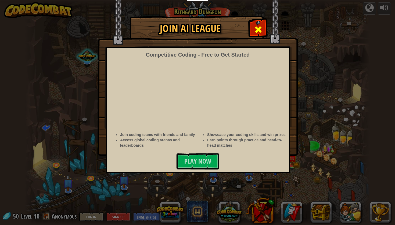
click at [260, 24] on div at bounding box center [258, 28] width 17 height 17
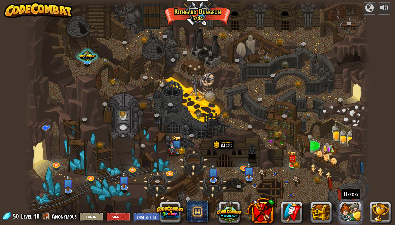
click at [346, 216] on button at bounding box center [350, 212] width 21 height 21
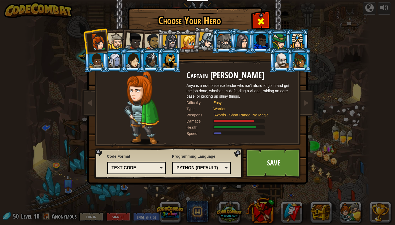
click at [263, 24] on span at bounding box center [261, 21] width 9 height 9
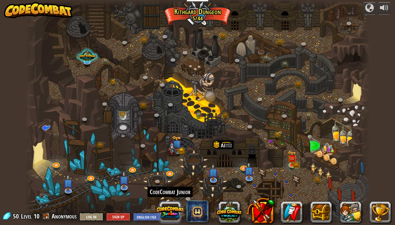
click at [167, 214] on button at bounding box center [170, 213] width 26 height 26
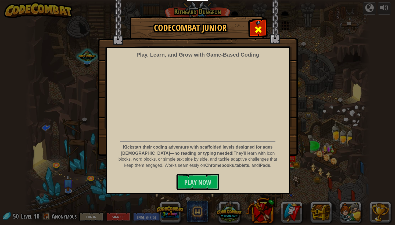
click at [257, 33] on span at bounding box center [258, 29] width 9 height 9
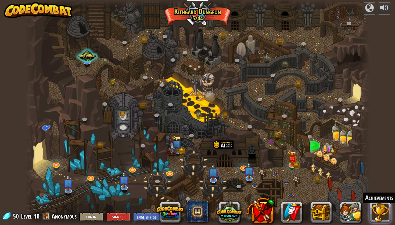
click at [375, 215] on button at bounding box center [379, 212] width 21 height 21
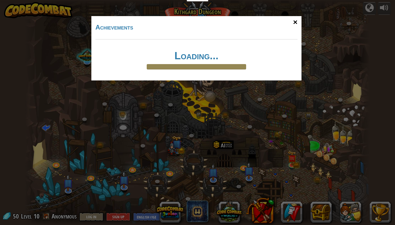
click at [297, 23] on div "×" at bounding box center [295, 23] width 12 height 16
